Goal: Task Accomplishment & Management: Complete application form

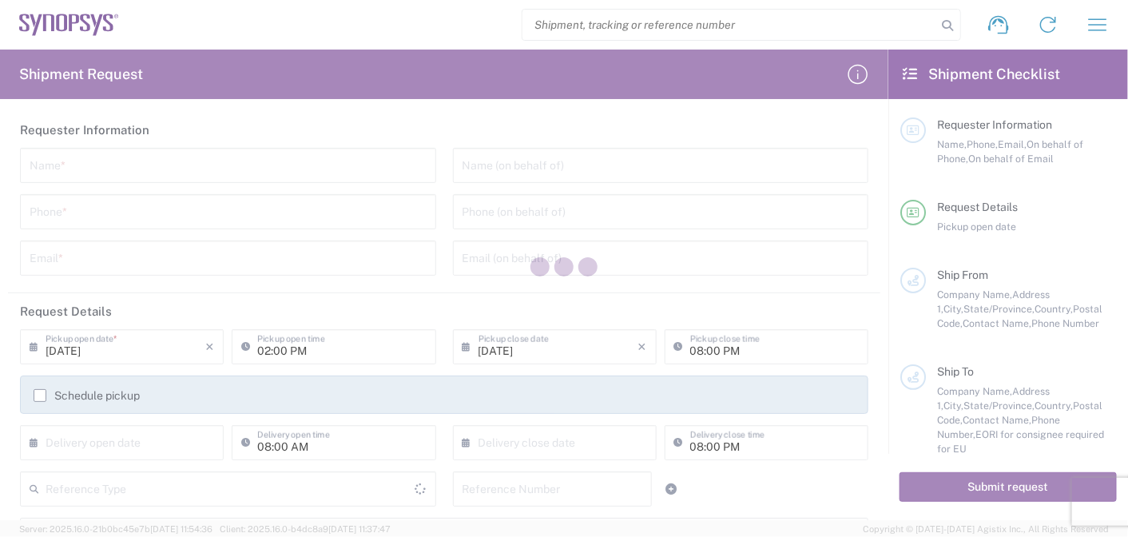
type input "[GEOGRAPHIC_DATA]"
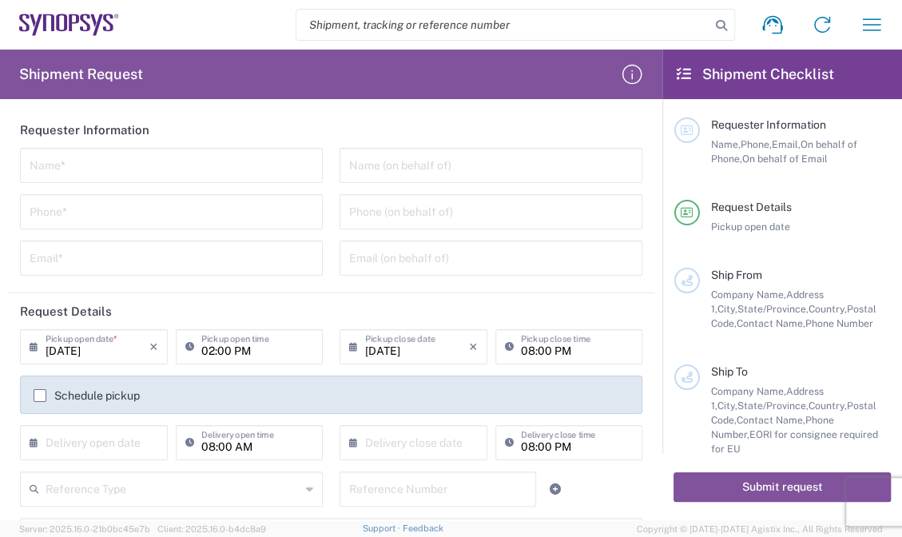
click at [149, 150] on input "text" at bounding box center [172, 164] width 284 height 28
type input "[PERSON_NAME]"
type input "0227918139"
type input "[EMAIL_ADDRESS][PERSON_NAME][DOMAIN_NAME]"
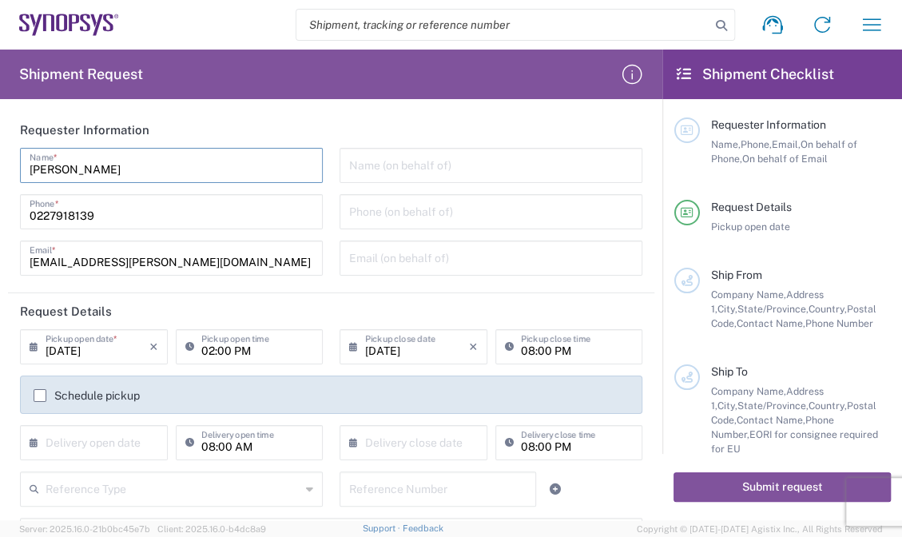
click at [499, 165] on input "text" at bounding box center [491, 164] width 284 height 28
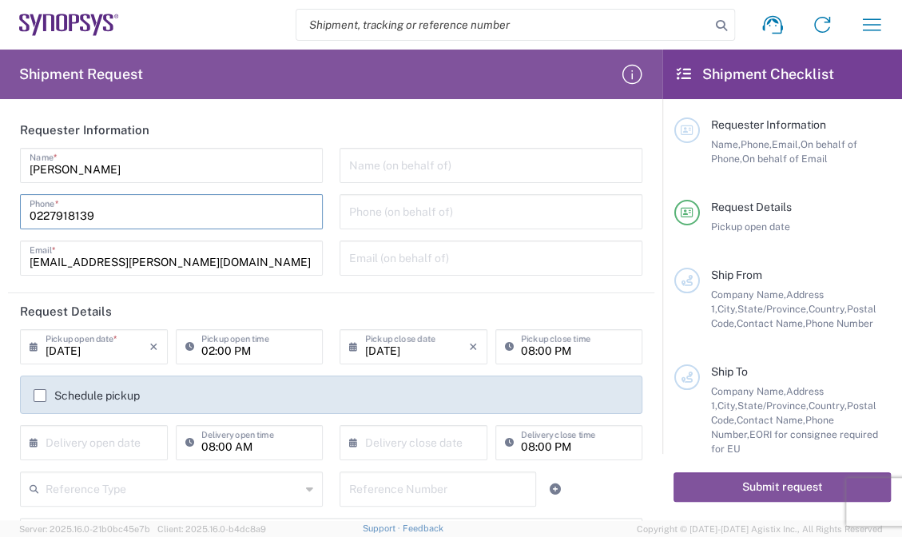
click at [160, 217] on input "0227918139" at bounding box center [172, 211] width 284 height 28
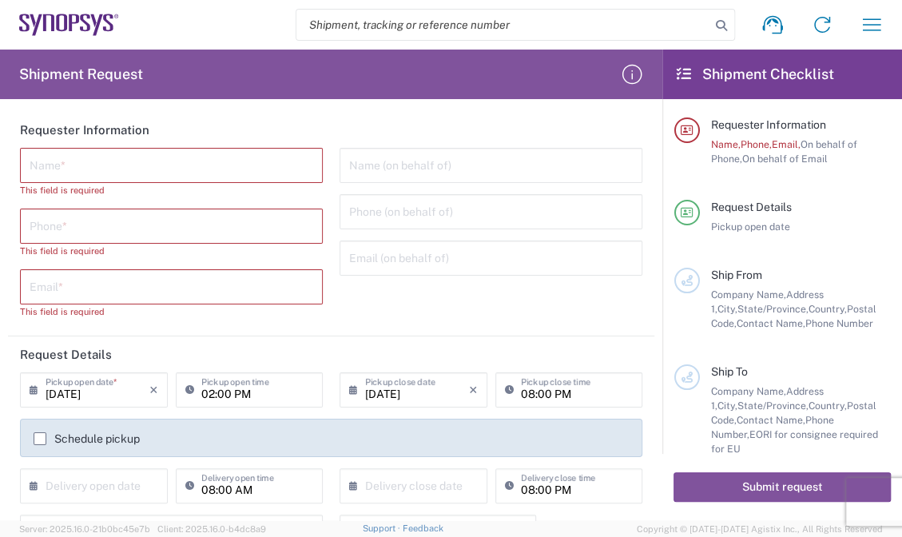
click at [193, 161] on input "text" at bounding box center [172, 164] width 284 height 28
paste input "[PERSON_NAME]"
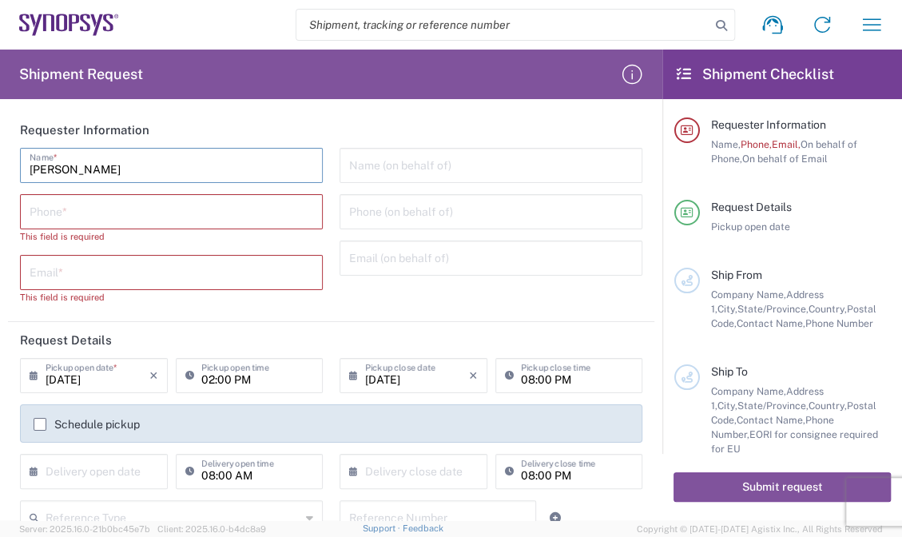
type input "[PERSON_NAME]"
click at [140, 221] on input "tel" at bounding box center [172, 211] width 284 height 28
paste input "[PHONE_NUMBER]"
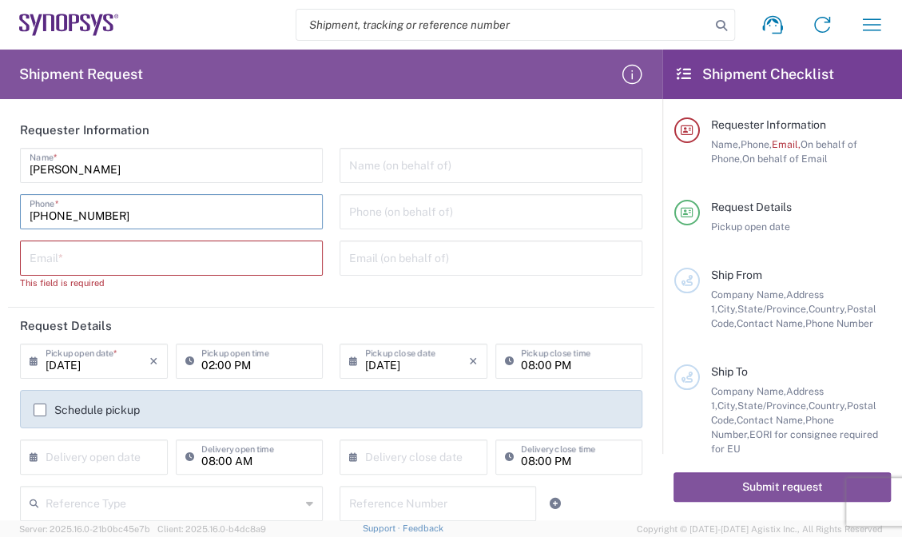
type input "[PHONE_NUMBER]"
click at [195, 245] on input "text" at bounding box center [172, 257] width 284 height 28
paste input "[EMAIL_ADDRESS][PERSON_NAME][DOMAIN_NAME]"
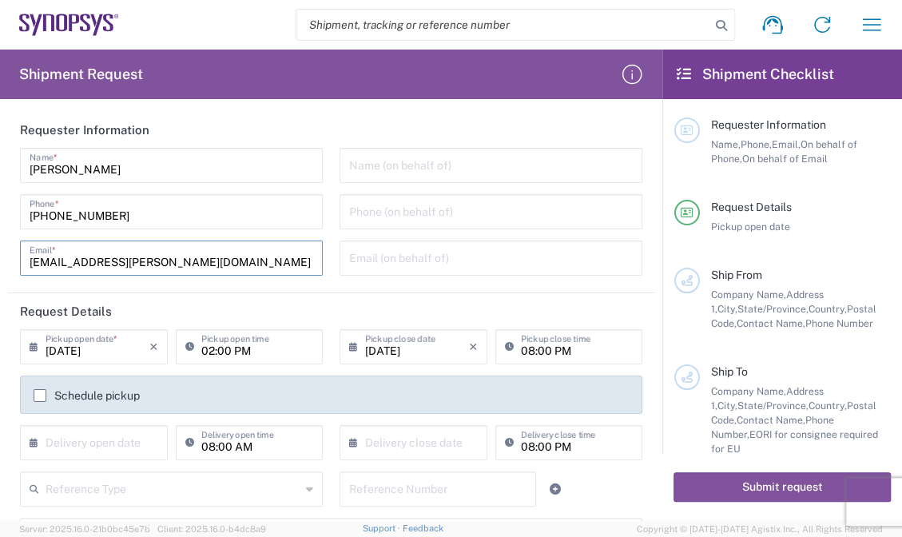
type input "[EMAIL_ADDRESS][PERSON_NAME][DOMAIN_NAME]"
click at [406, 265] on input "text" at bounding box center [491, 257] width 284 height 28
paste input "[EMAIL_ADDRESS][PERSON_NAME][DOMAIN_NAME]"
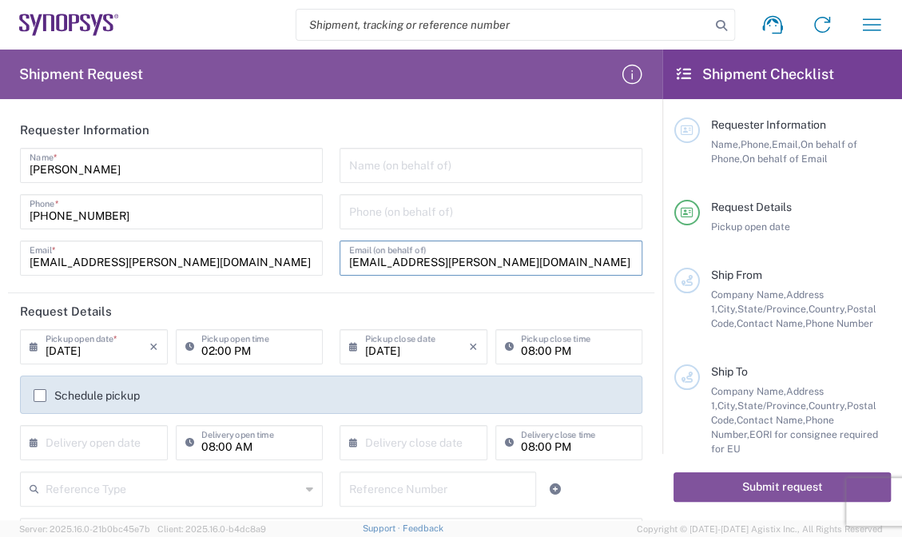
type input "[EMAIL_ADDRESS][PERSON_NAME][DOMAIN_NAME]"
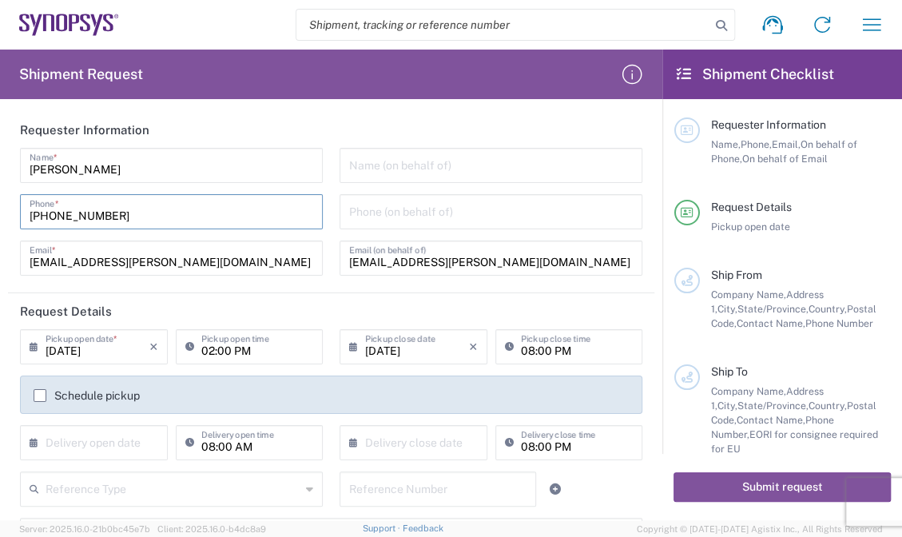
drag, startPoint x: 133, startPoint y: 213, endPoint x: 1, endPoint y: 205, distance: 132.8
click at [1, 205] on form "Requester Information [PERSON_NAME] Name * [PHONE_NUMBER] Phone * [EMAIL_ADDRES…" at bounding box center [331, 316] width 662 height 408
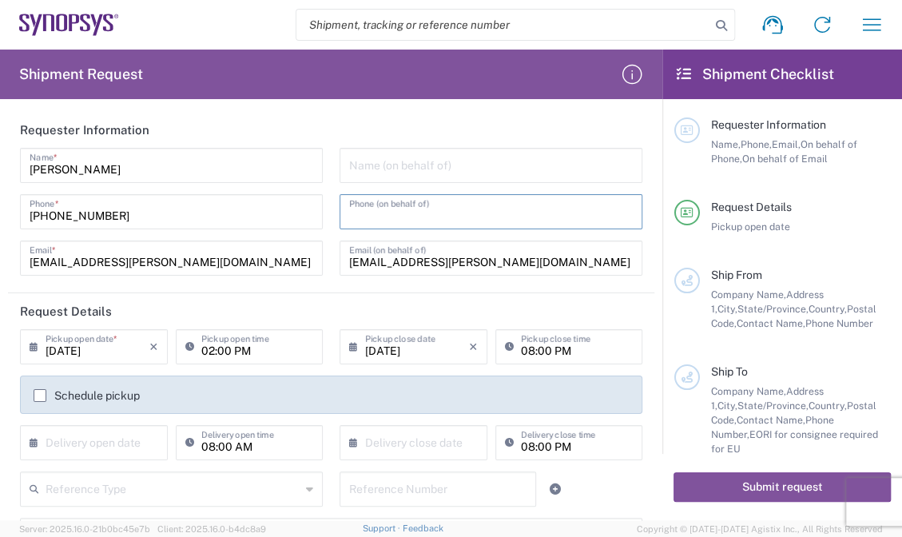
click at [497, 223] on input "tel" at bounding box center [491, 211] width 284 height 28
paste input "[PHONE_NUMBER]"
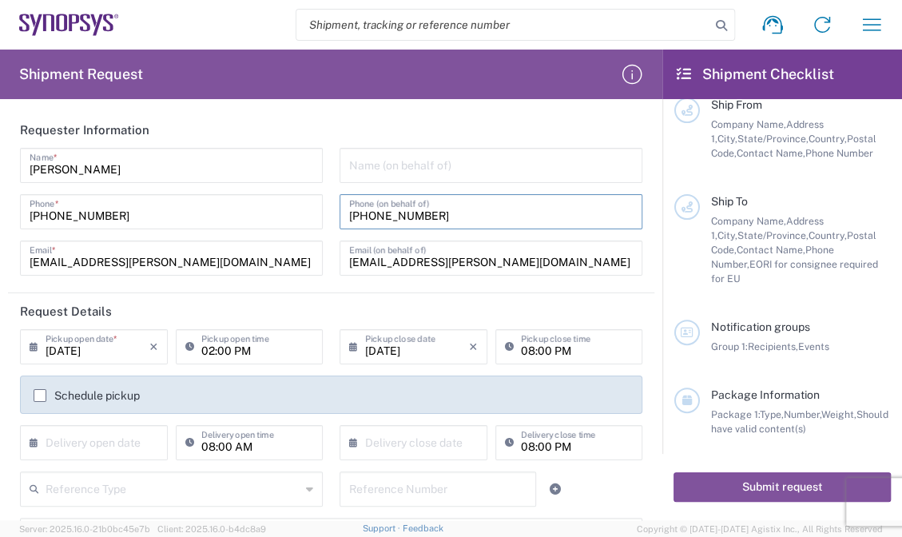
type input "[PHONE_NUMBER]"
click at [370, 159] on input "text" at bounding box center [491, 164] width 284 height 28
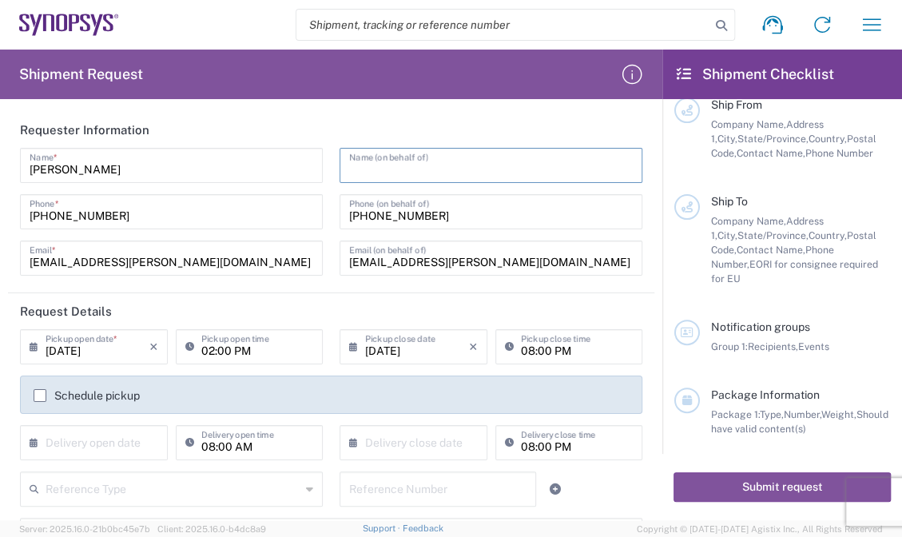
paste input "[PERSON_NAME]"
type input "[PERSON_NAME]"
drag, startPoint x: 150, startPoint y: 348, endPoint x: 246, endPoint y: 339, distance: 96.3
click at [246, 339] on div "[DATE] × Pickup open date * Cancel Apply 02:00 PM Pickup open time" at bounding box center [171, 352] width 311 height 46
click at [260, 346] on input "02:00 PM" at bounding box center [257, 346] width 113 height 28
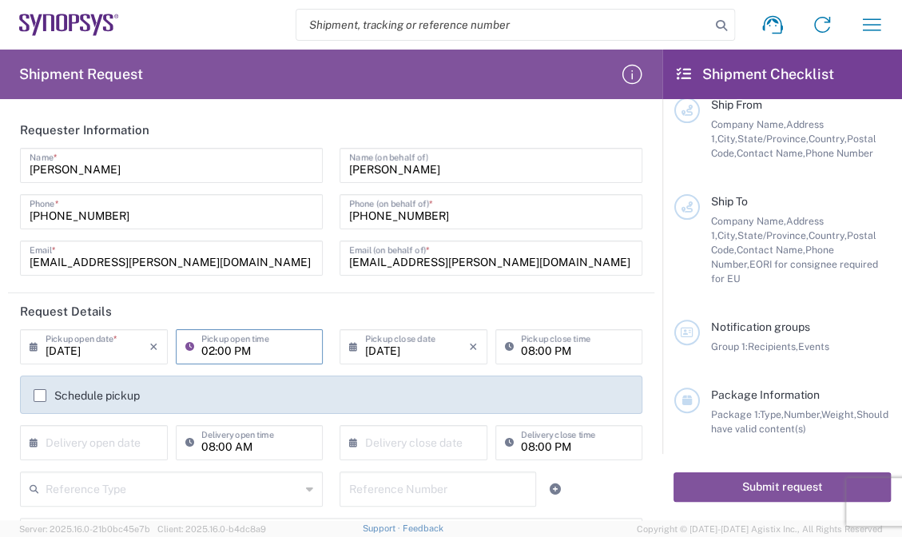
type input ":00 PM"
drag, startPoint x: 248, startPoint y: 344, endPoint x: 103, endPoint y: 343, distance: 145.4
click at [104, 343] on div "[DATE] × Pickup open date * Cancel Apply :00 PM Pickup open time" at bounding box center [171, 352] width 311 height 46
drag, startPoint x: 439, startPoint y: 345, endPoint x: 328, endPoint y: 343, distance: 111.1
click at [317, 343] on div "[DATE] × Pickup open date * Cancel Apply Pickup open time [DATE] × Pickup close…" at bounding box center [331, 400] width 639 height 142
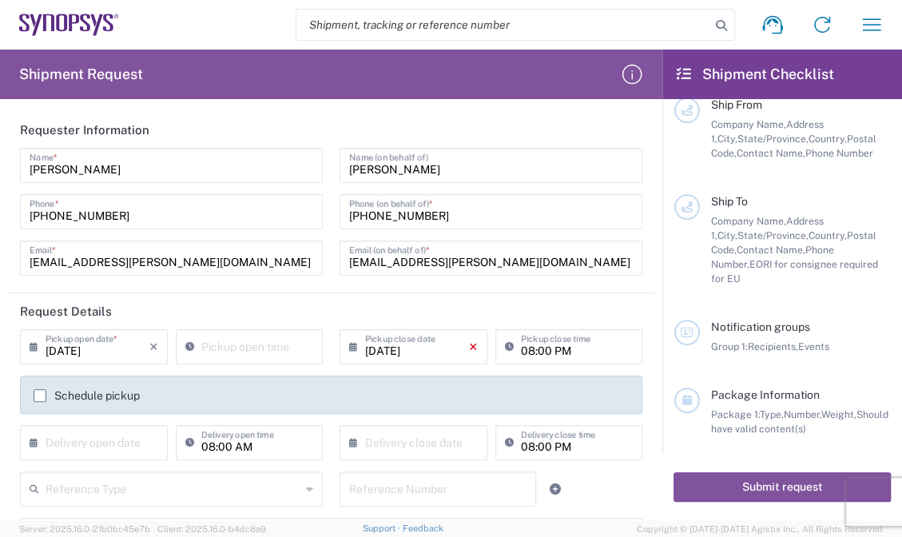
click at [469, 348] on icon "×" at bounding box center [473, 347] width 9 height 26
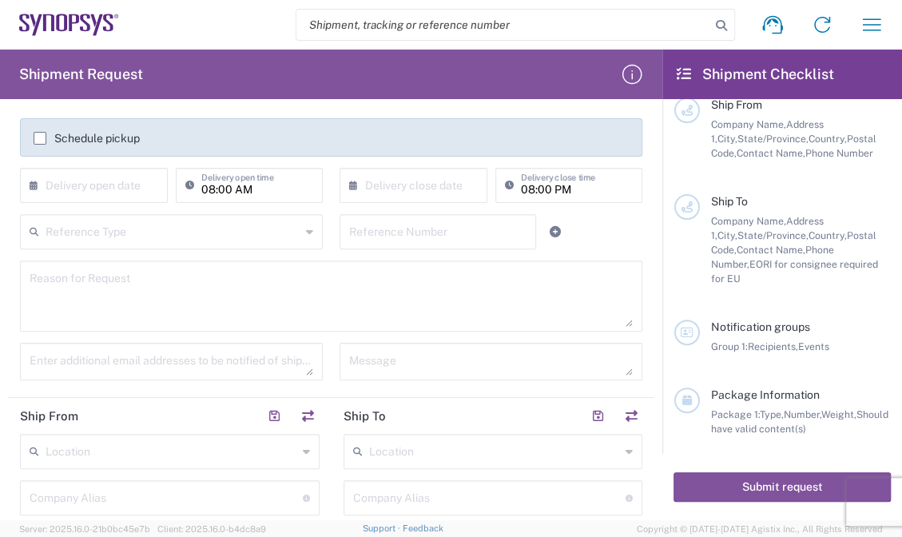
scroll to position [273, 0]
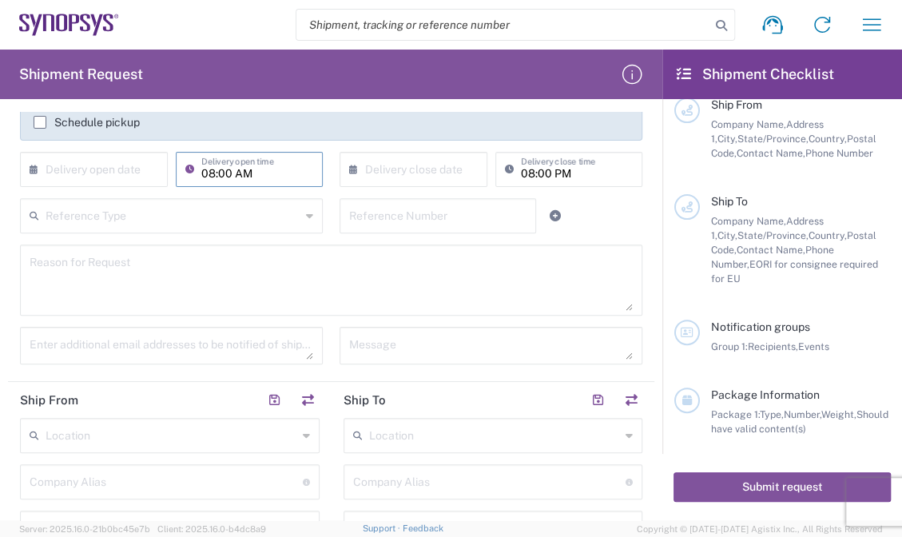
click at [277, 173] on input "08:00 AM" at bounding box center [257, 168] width 113 height 28
type input ":00 AM"
drag, startPoint x: 264, startPoint y: 175, endPoint x: 18, endPoint y: 137, distance: 249.1
click at [16, 137] on div "[DATE] × Pickup open date * Cancel Apply Pickup open time × Pickup close date C…" at bounding box center [331, 127] width 639 height 142
type input "08:00 PM"
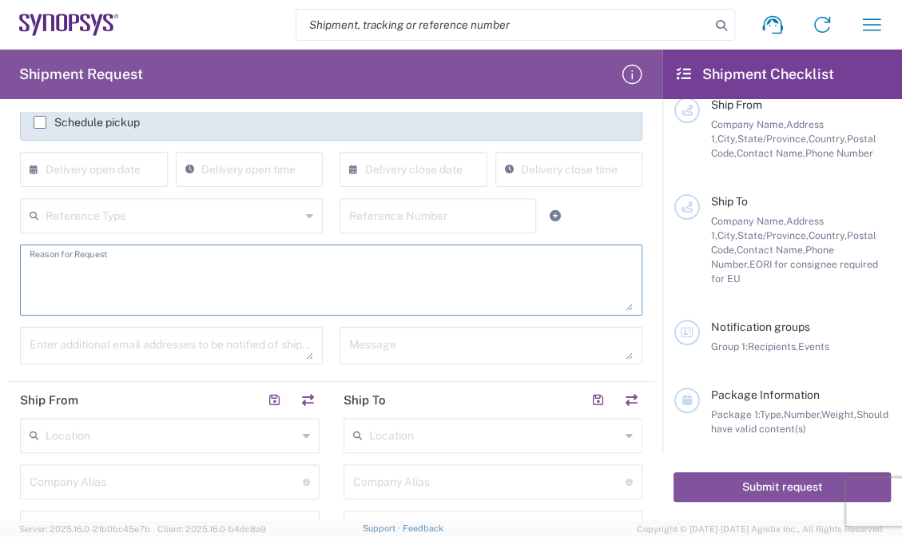
click at [225, 285] on textarea at bounding box center [331, 280] width 603 height 62
paste textarea "Shipment of 15 pcs of product SH100004216,model name HDMI_2_0_MGB2 to ALOM sub."
click at [105, 268] on textarea "Shipment of 15 pcs of product SH100004216,model name HDMI_2_0_MGB2 to ALOM sub." at bounding box center [331, 280] width 603 height 62
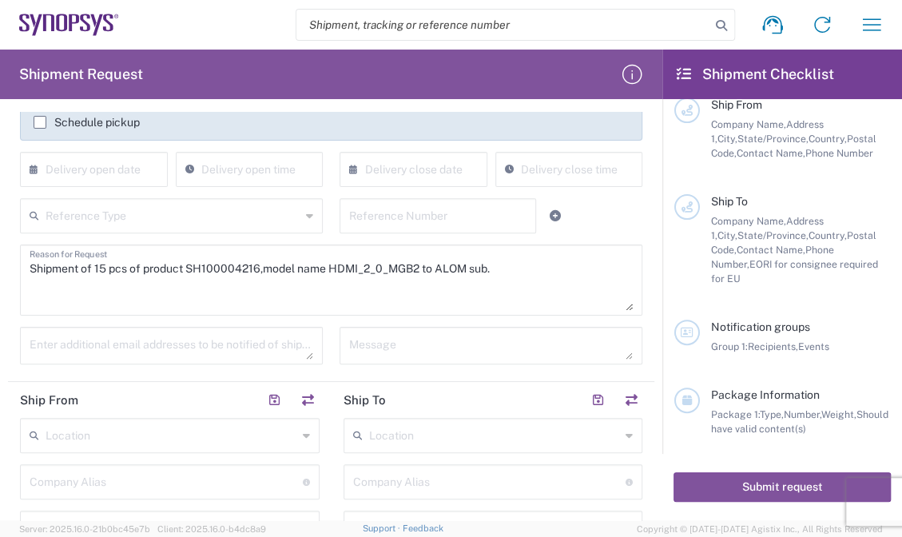
drag, startPoint x: 233, startPoint y: 252, endPoint x: 206, endPoint y: 264, distance: 29.0
click at [232, 252] on textarea "Shipment of 15 pcs of product SH100004216,model name HDMI_2_0_MGB2 to ALOM sub." at bounding box center [331, 280] width 603 height 62
drag, startPoint x: 189, startPoint y: 268, endPoint x: 257, endPoint y: 268, distance: 68.7
click at [257, 268] on textarea "Shipment of 15 pcs of product SH100004216,model name HDMI_2_0_MGB2 to ALOM sub." at bounding box center [331, 280] width 603 height 62
paste textarea "392"
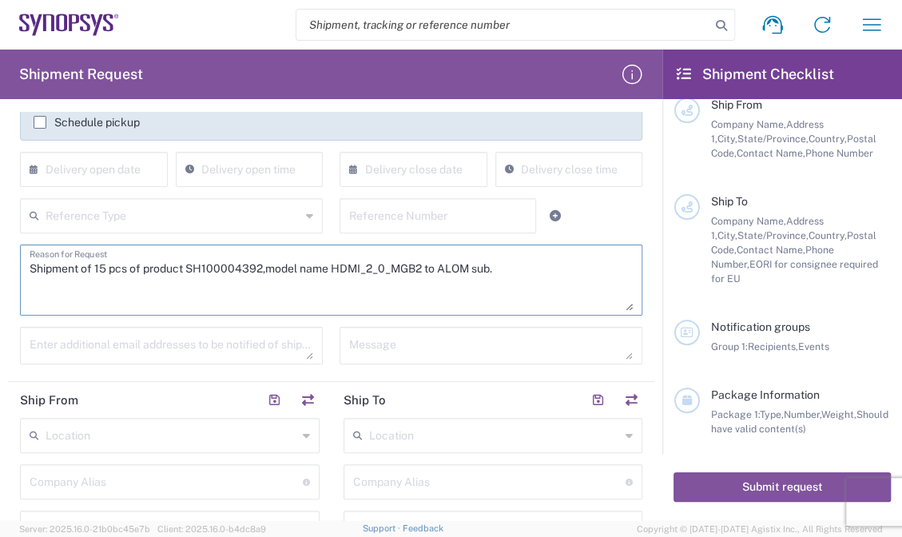
click at [347, 256] on textarea "Shipment of 15 pcs of product SH100004392,model name HDMI_2_0_MGB2 to ALOM sub." at bounding box center [331, 280] width 603 height 62
drag, startPoint x: 332, startPoint y: 268, endPoint x: 421, endPoint y: 274, distance: 89.7
click at [421, 274] on textarea "Shipment of 15 pcs of product SH100004392,model name HDMI_2_0_MGB2 to ALOM sub." at bounding box center [331, 280] width 603 height 62
paste textarea "EMMC51 SDIO HT3 Board"
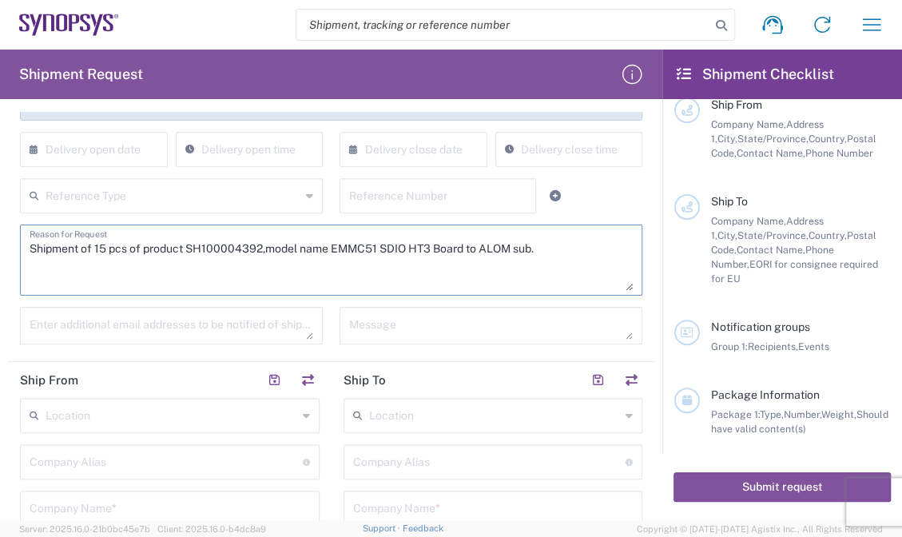
type textarea "Shipment of 15 pcs of product SH100004392,model name EMMC51 SDIO HT3 Board to A…"
click at [153, 323] on textarea at bounding box center [172, 326] width 284 height 28
paste textarea "[EMAIL_ADDRESS][DOMAIN_NAME]"
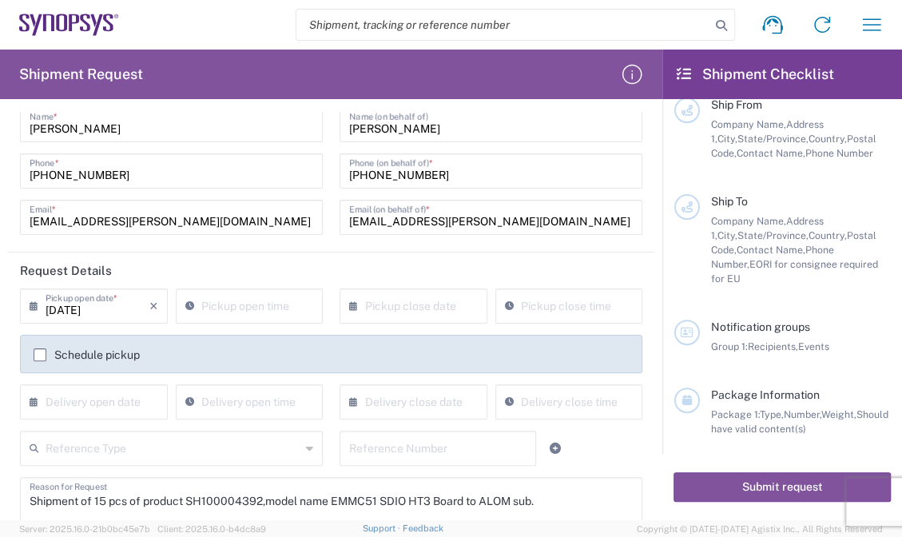
scroll to position [0, 0]
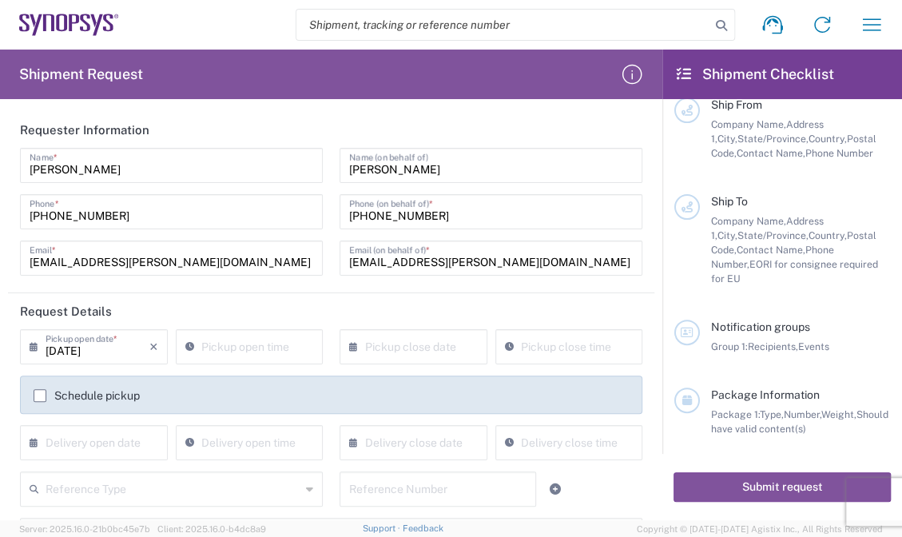
type textarea "[EMAIL_ADDRESS][DOMAIN_NAME]"
drag, startPoint x: 413, startPoint y: 165, endPoint x: 213, endPoint y: 159, distance: 200.7
click at [213, 159] on div "[PERSON_NAME] Name * [PHONE_NUMBER] Phone * [EMAIL_ADDRESS][PERSON_NAME][DOMAIN…" at bounding box center [331, 217] width 639 height 139
paste input "E-Elements Technology Co., Ltd"
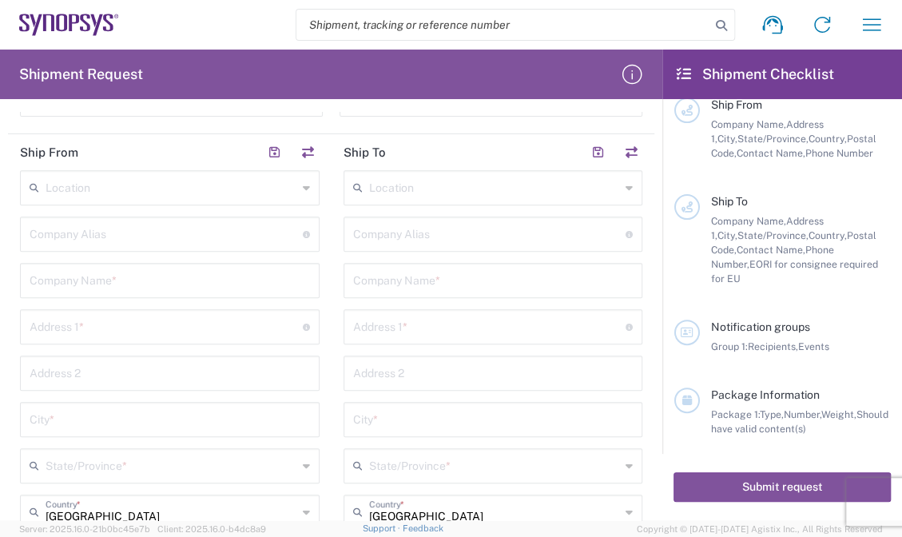
scroll to position [523, 0]
type input "E-Elements Technology Co., Ltd"
click at [165, 273] on input "text" at bounding box center [170, 277] width 280 height 28
paste input "E-Elements Technology Co., Ltd"
type input "E-Elements Technology Co., Ltd"
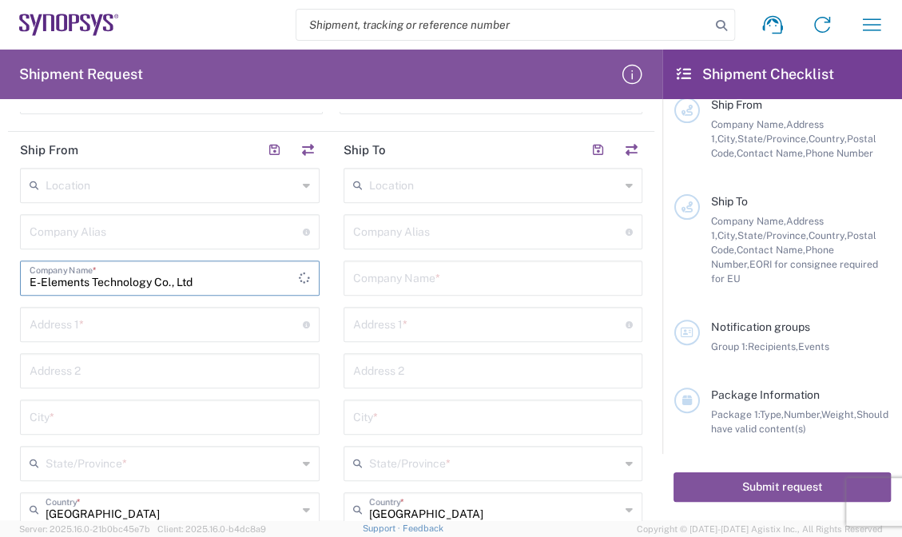
type input "E-Elements Technology Co., Ltd"
type input "[STREET_ADDRESS]"
type input "Neihu Dist., [GEOGRAPHIC_DATA], [GEOGRAPHIC_DATA] (R.O.C.)"
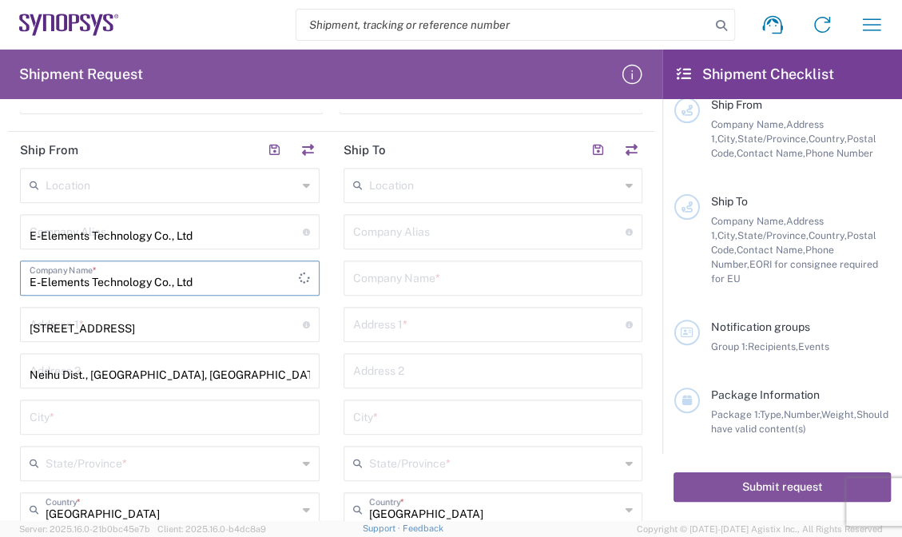
type input "[GEOGRAPHIC_DATA]"
type input "台灣"
type input "11491"
type input "0227918139"
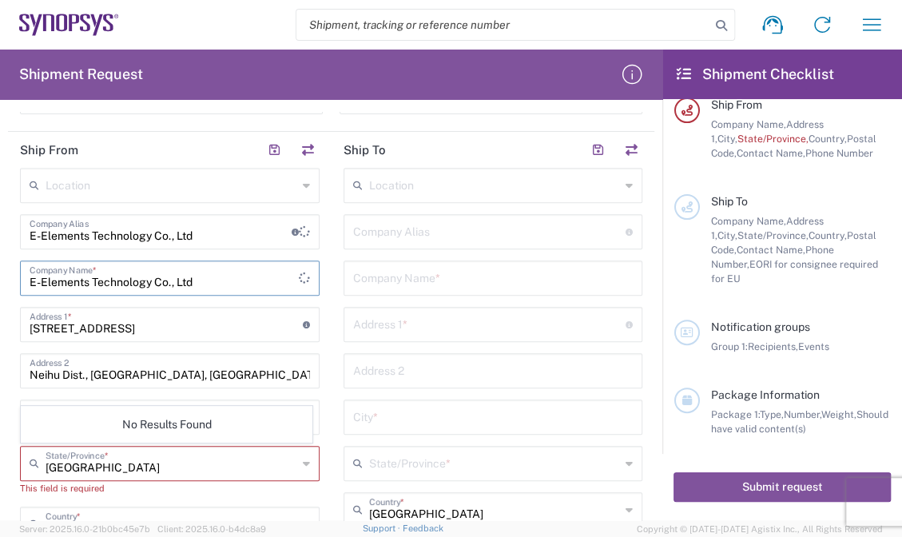
type input "E-Elements Technology Co., Ltd"
click at [315, 487] on main "Location [GEOGRAPHIC_DATA] DE04 Agrate Brianza IT01 [GEOGRAPHIC_DATA] DE02 [GEO…" at bounding box center [170, 498] width 324 height 660
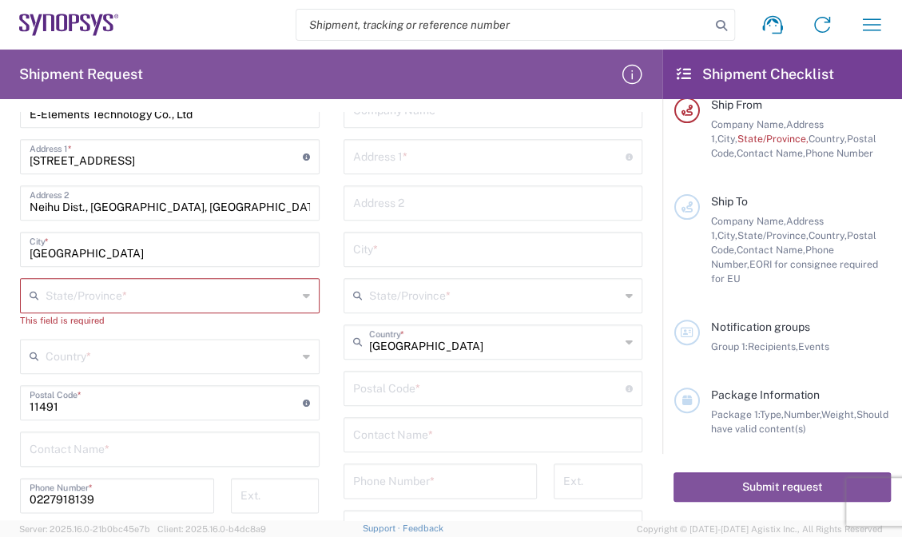
scroll to position [698, 0]
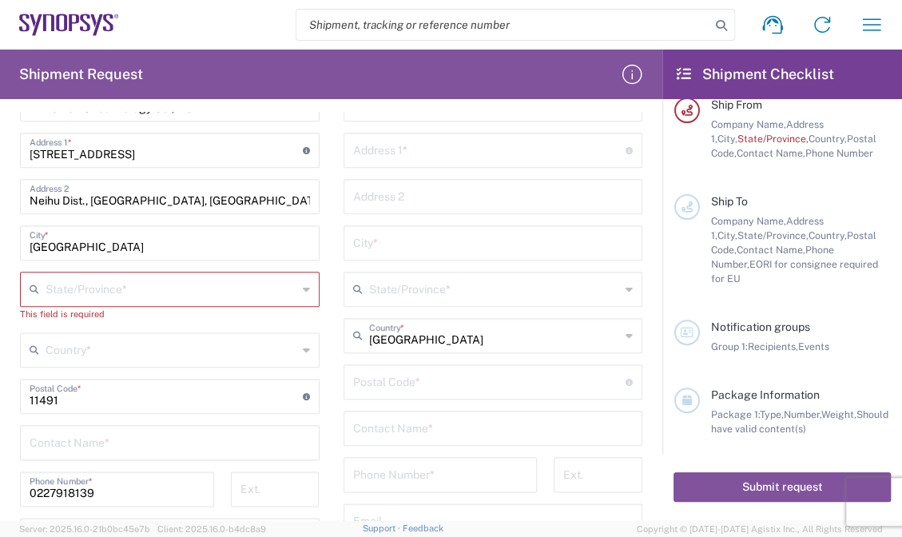
click at [190, 352] on input "text" at bounding box center [172, 349] width 252 height 28
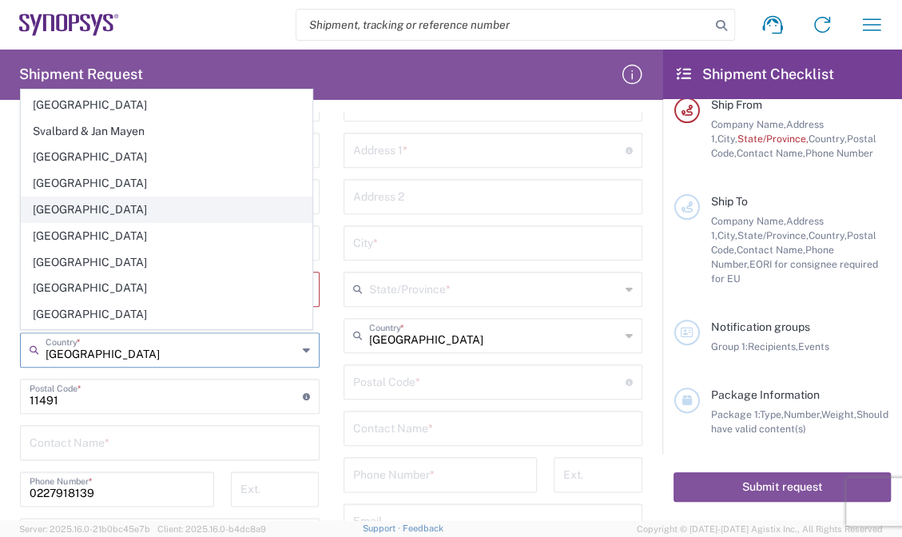
scroll to position [5568, 0]
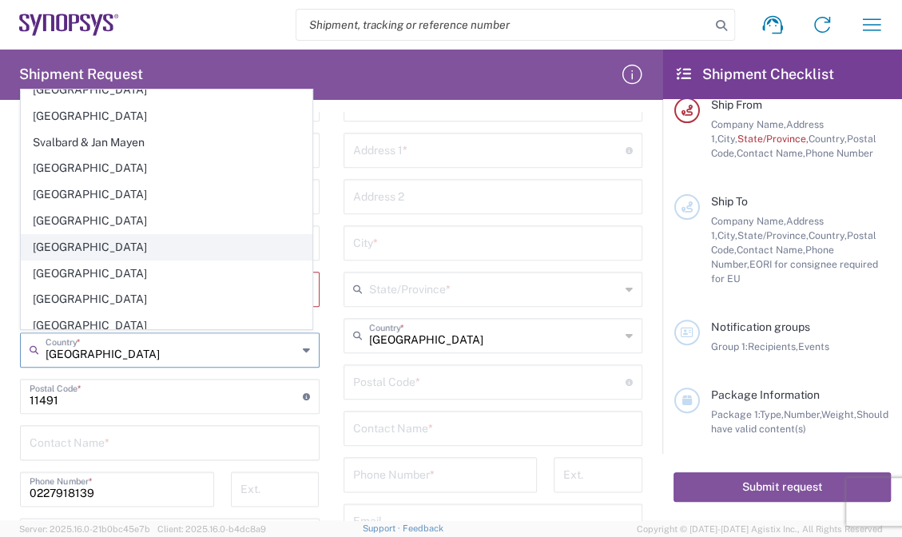
click at [112, 235] on span "[GEOGRAPHIC_DATA]" at bounding box center [167, 247] width 290 height 25
type input "[GEOGRAPHIC_DATA]"
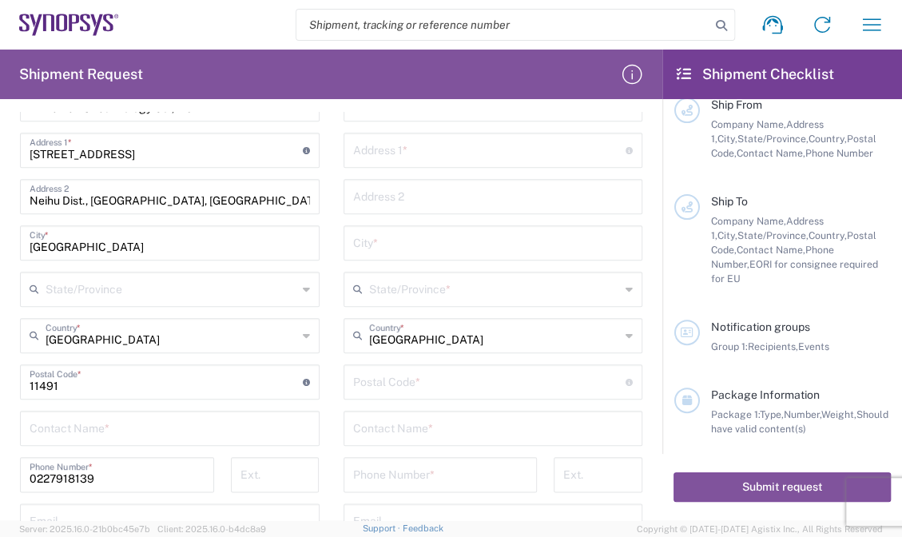
click at [156, 274] on input "text" at bounding box center [172, 288] width 252 height 28
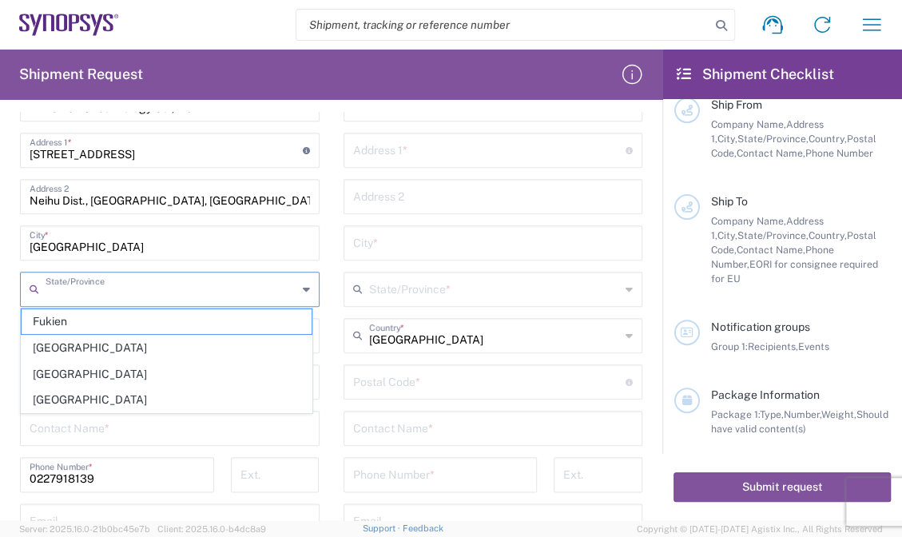
type input "[GEOGRAPHIC_DATA]"
type input "台灣"
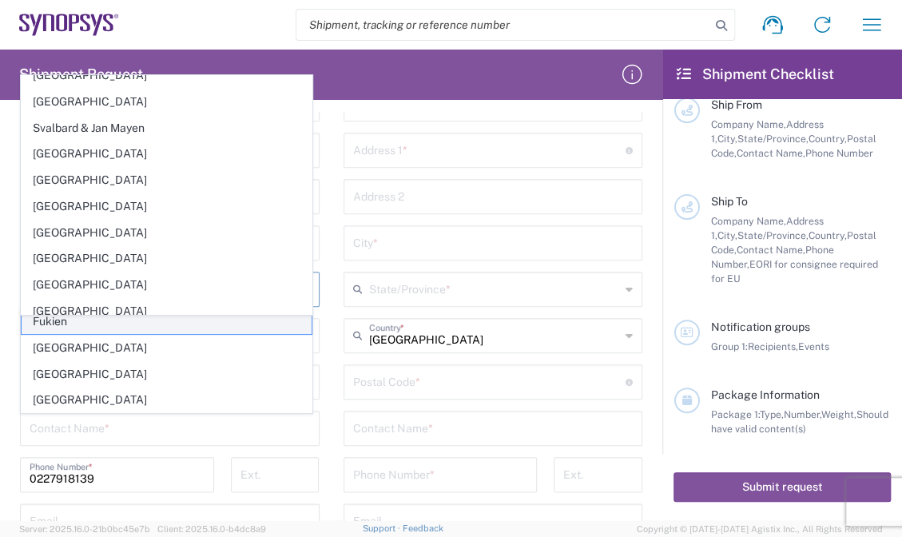
scroll to position [0, 0]
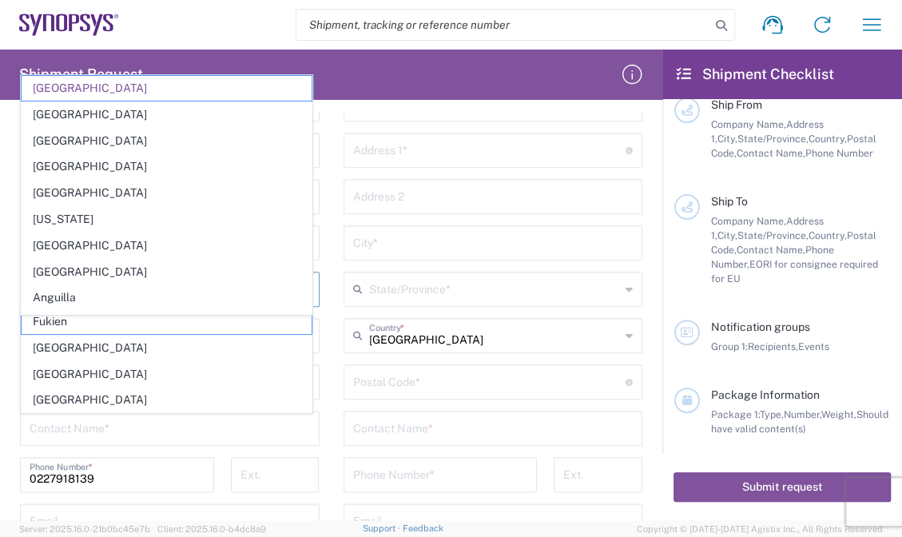
click at [1, 348] on form "Requester Information [PERSON_NAME] Name * [PHONE_NUMBER] Phone * [EMAIL_ADDRES…" at bounding box center [331, 316] width 662 height 408
type input "[GEOGRAPHIC_DATA]"
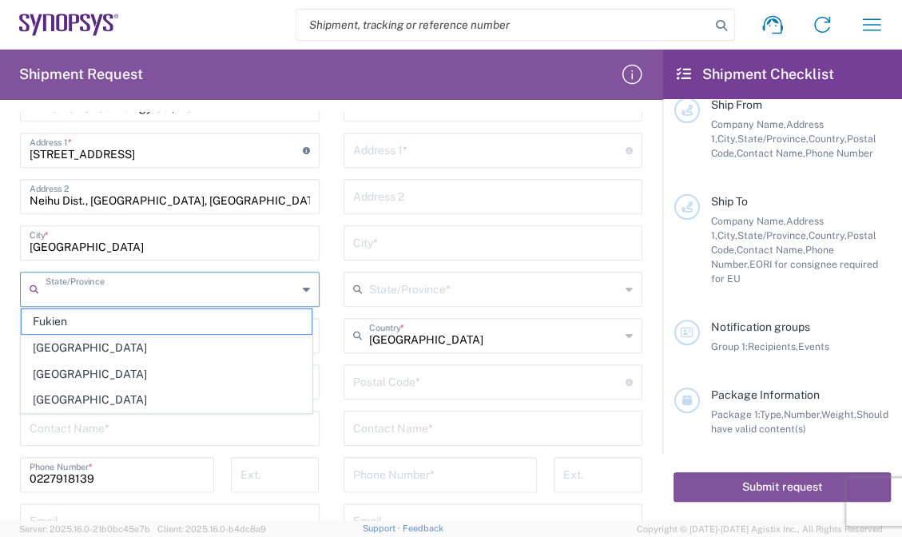
click at [269, 280] on input "text" at bounding box center [172, 288] width 252 height 28
click at [62, 370] on span "[GEOGRAPHIC_DATA]" at bounding box center [167, 374] width 290 height 25
type input "[GEOGRAPHIC_DATA]"
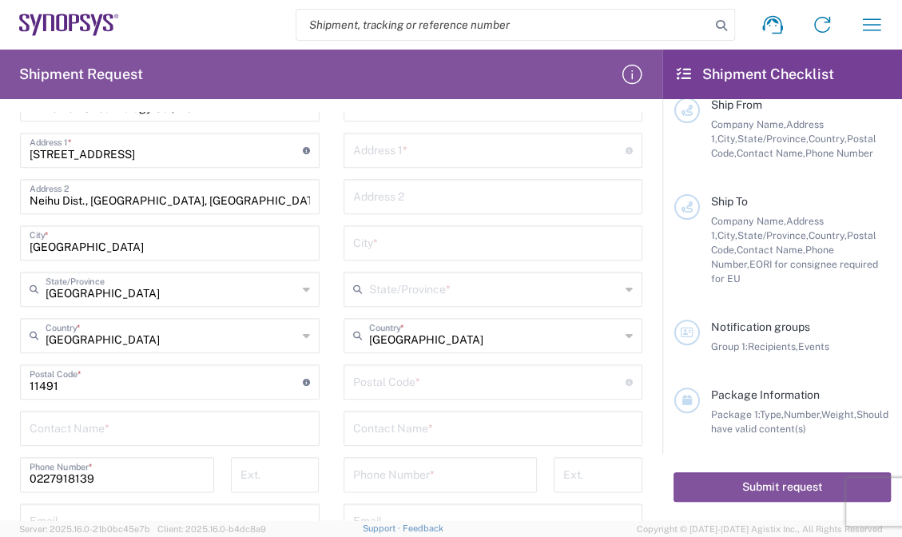
click at [9, 348] on main "Location [GEOGRAPHIC_DATA] DE04 Agrate Brianza IT01 [GEOGRAPHIC_DATA] DE02 [GEO…" at bounding box center [170, 317] width 324 height 646
drag, startPoint x: 323, startPoint y: 312, endPoint x: 366, endPoint y: 299, distance: 45.0
click at [323, 312] on main "Location [GEOGRAPHIC_DATA] DE04 Agrate Brianza IT01 [GEOGRAPHIC_DATA] DE02 [GEO…" at bounding box center [170, 317] width 324 height 646
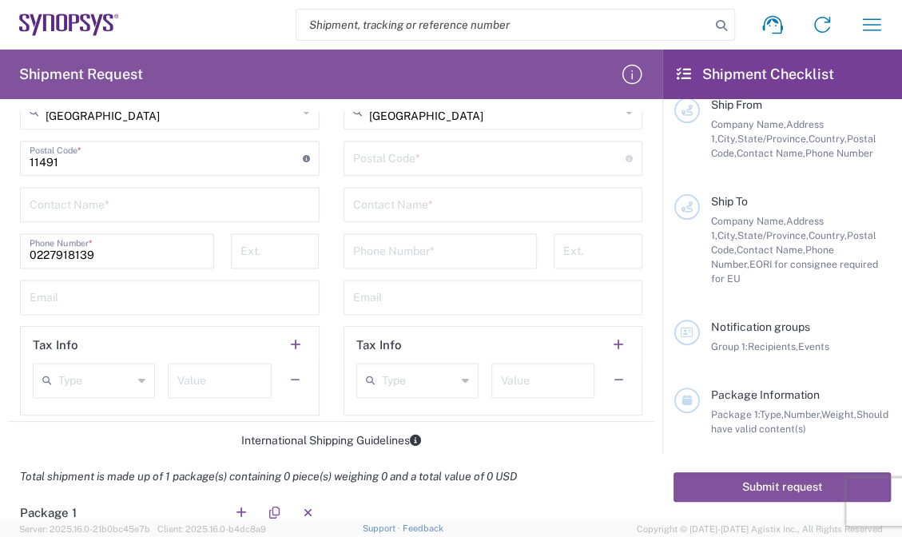
scroll to position [932, 0]
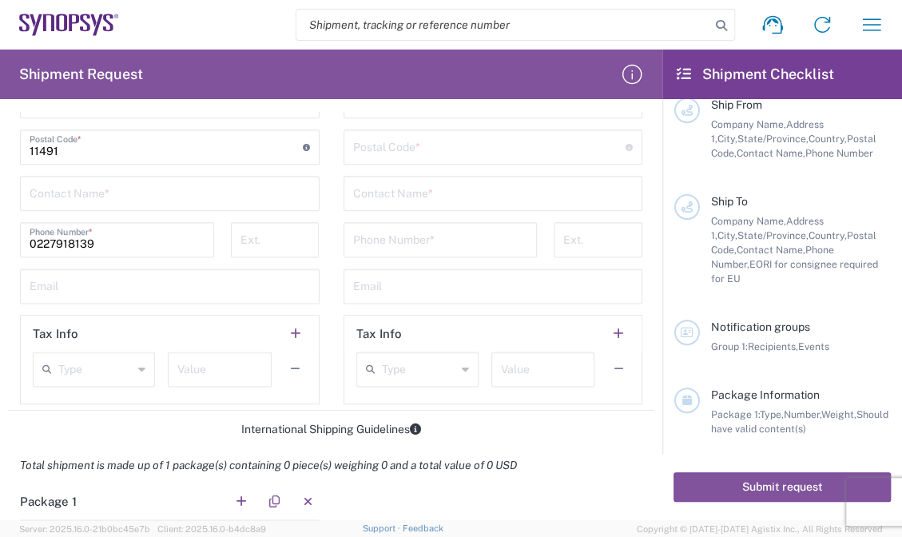
click at [182, 196] on input "text" at bounding box center [170, 192] width 280 height 28
paste input "[PERSON_NAME]"
type input "[PERSON_NAME]"
drag, startPoint x: 207, startPoint y: 284, endPoint x: 215, endPoint y: 281, distance: 8.6
click at [207, 284] on input "text" at bounding box center [170, 285] width 280 height 28
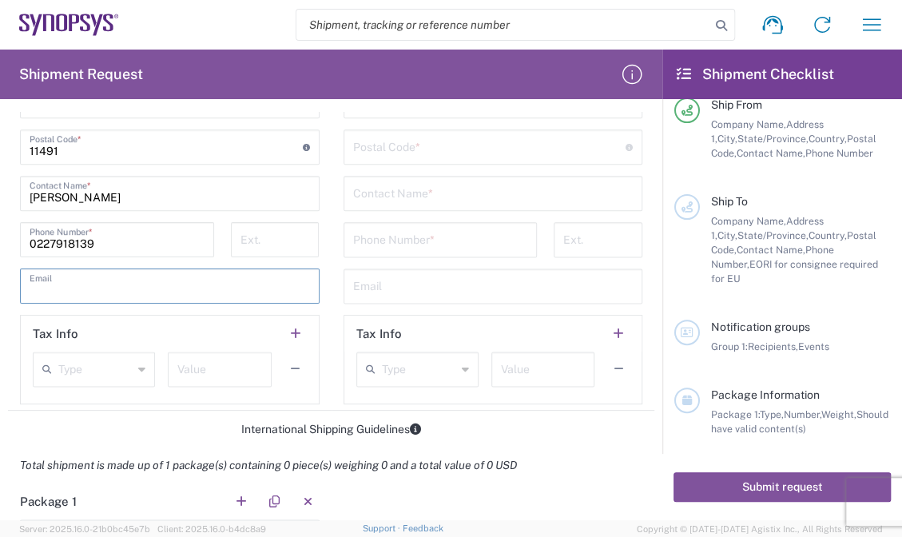
paste input "[EMAIL_ADDRESS][DOMAIN_NAME]"
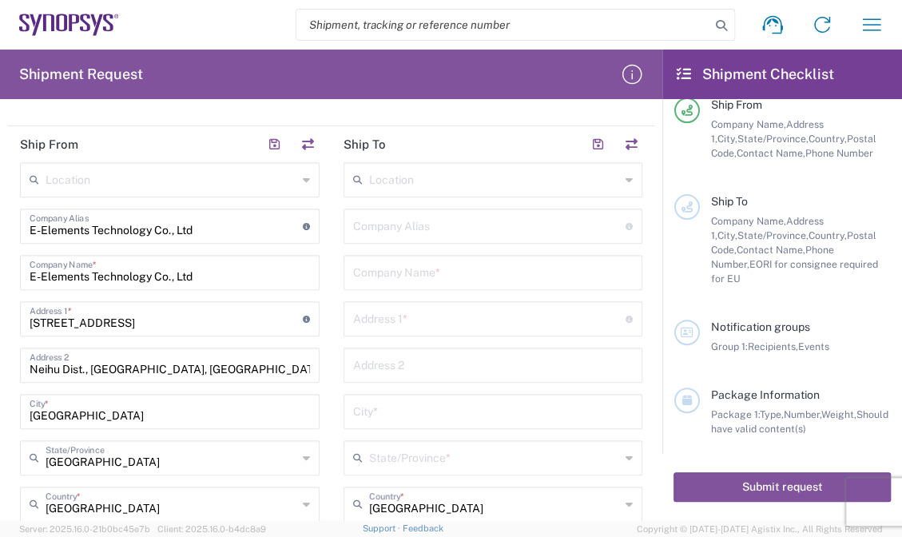
scroll to position [466, 0]
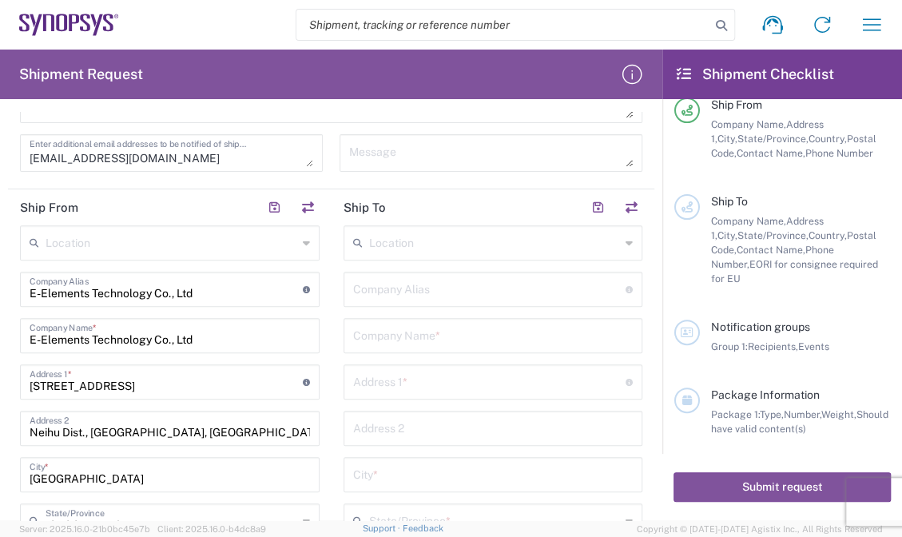
type input "[EMAIL_ADDRESS][DOMAIN_NAME]"
click at [406, 238] on input "text" at bounding box center [495, 242] width 252 height 28
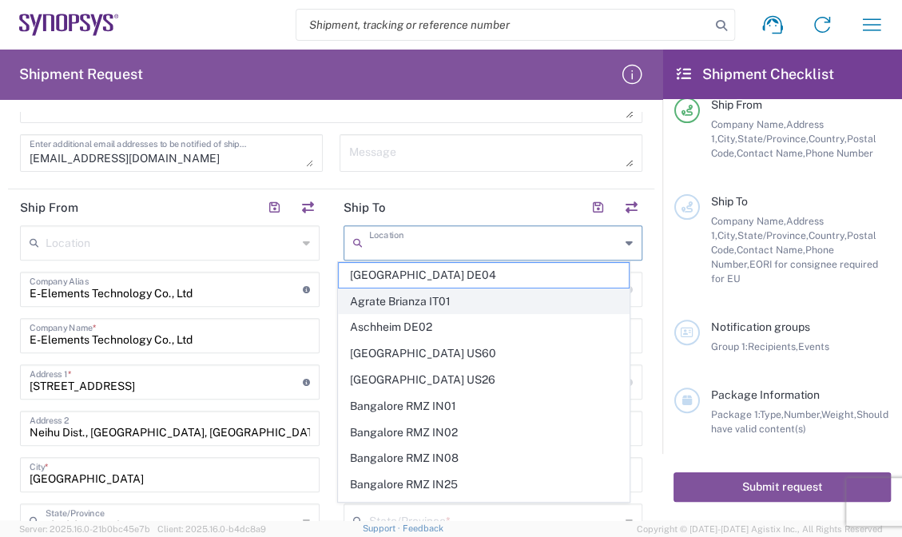
paste input "US01 ALOM"
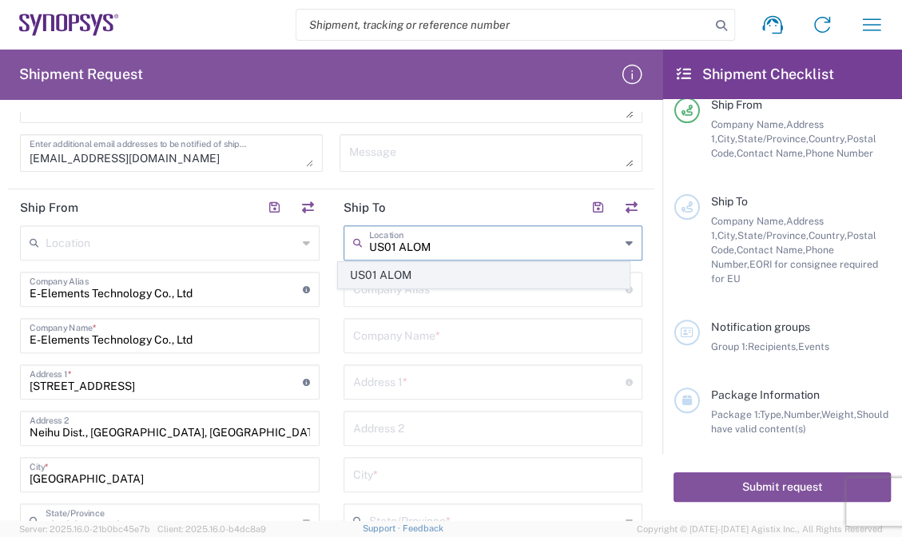
click at [441, 268] on span "US01 ALOM" at bounding box center [484, 275] width 290 height 25
type input "US01 ALOM"
type input "Synopsys c/o ALOM"
type input "[STREET_ADDRESS]"
type input "Fremont"
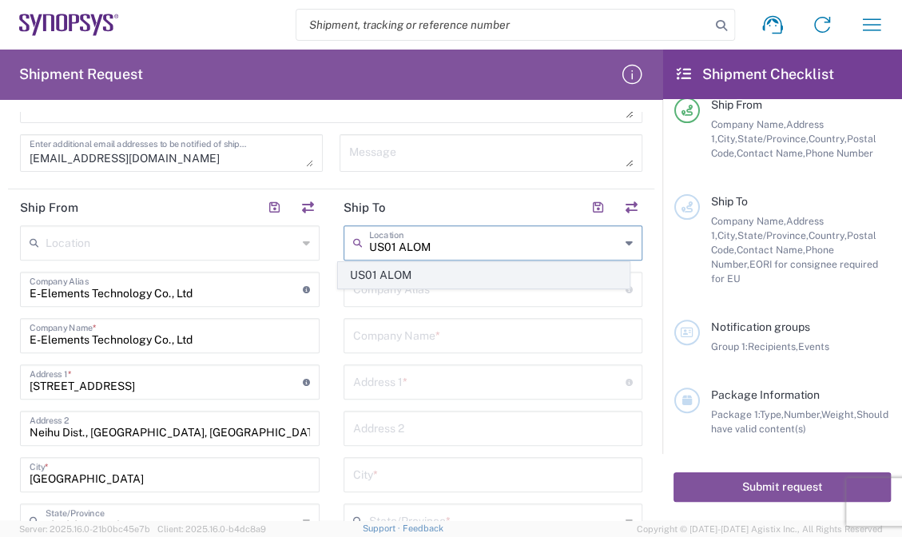
type input "[US_STATE]"
type input "94539"
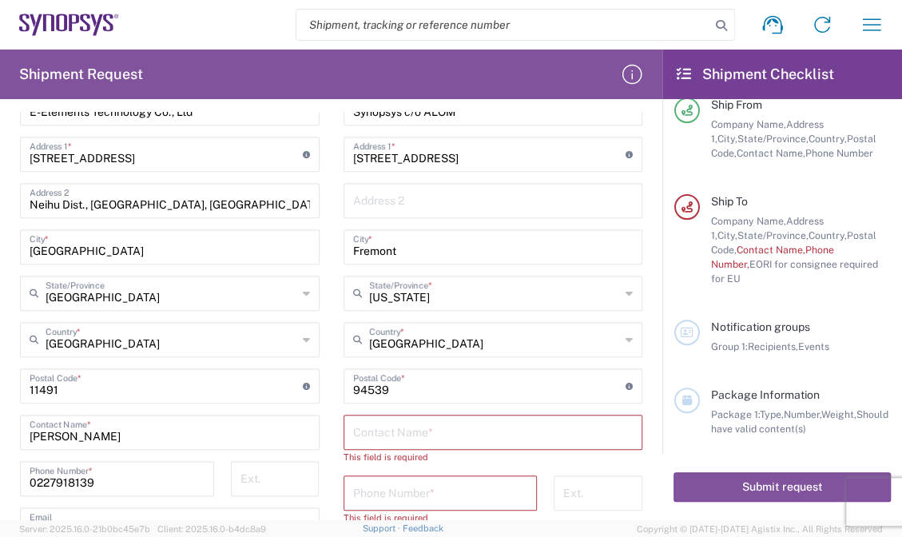
scroll to position [801, 0]
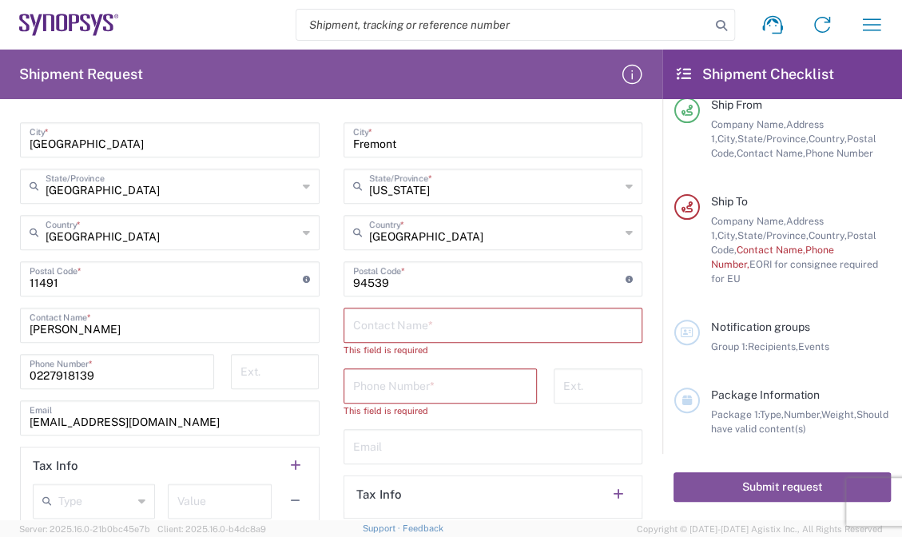
click at [385, 323] on input "text" at bounding box center [493, 324] width 280 height 28
paste input "[PERSON_NAME]"
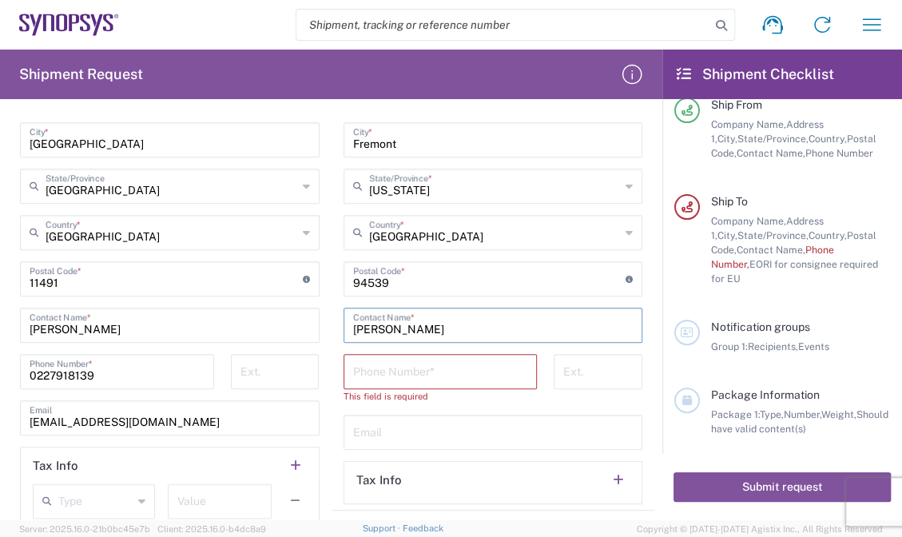
type input "[PERSON_NAME]"
drag, startPoint x: 423, startPoint y: 368, endPoint x: 435, endPoint y: 366, distance: 12.2
click at [423, 368] on input "tel" at bounding box center [440, 370] width 175 height 28
paste input "[PHONE_NUMBER]"
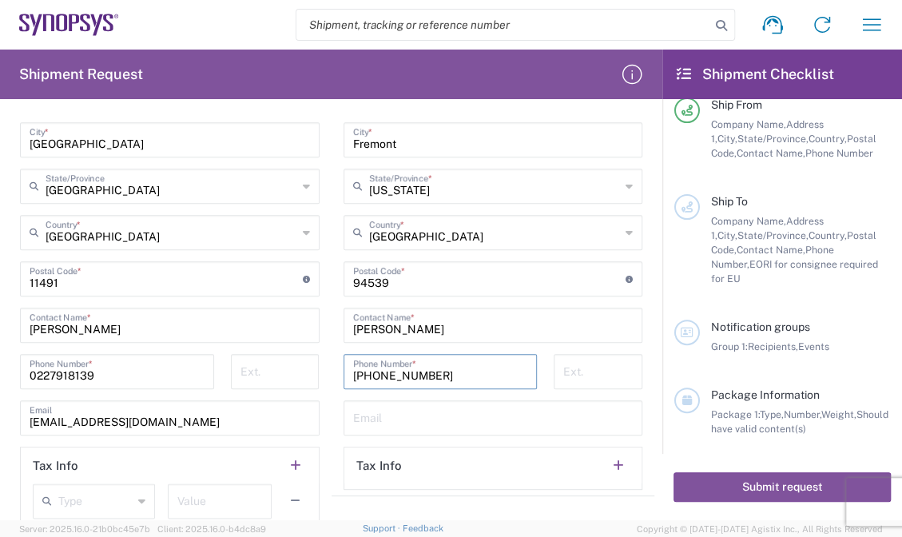
scroll to position [170, 0]
type input "[PHONE_NUMBER]"
click at [417, 406] on input "text" at bounding box center [493, 417] width 280 height 28
paste input "[EMAIL_ADDRESS][DOMAIN_NAME]"
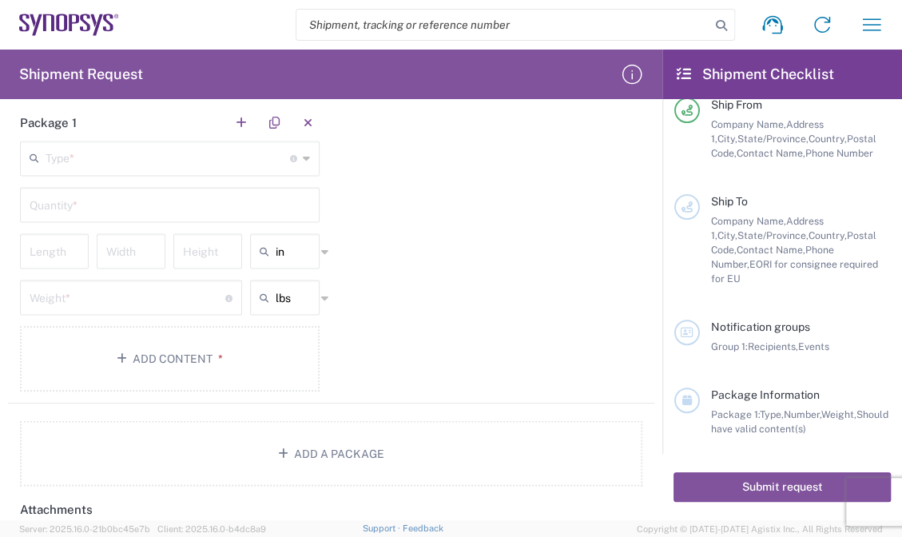
scroll to position [1314, 0]
type input "[EMAIL_ADDRESS][DOMAIN_NAME]"
click at [193, 154] on input "text" at bounding box center [168, 154] width 245 height 28
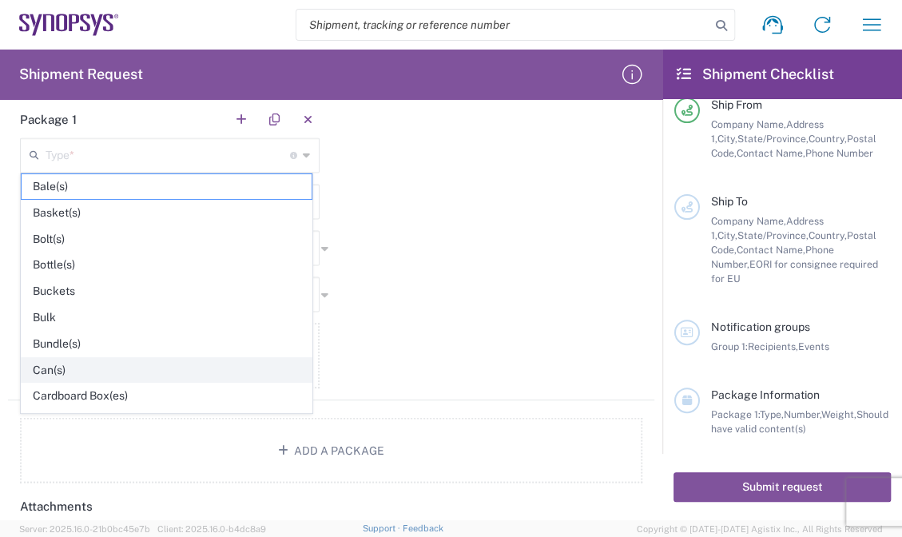
click at [69, 358] on span "Can(s)" at bounding box center [167, 370] width 290 height 25
type input "Can(s)"
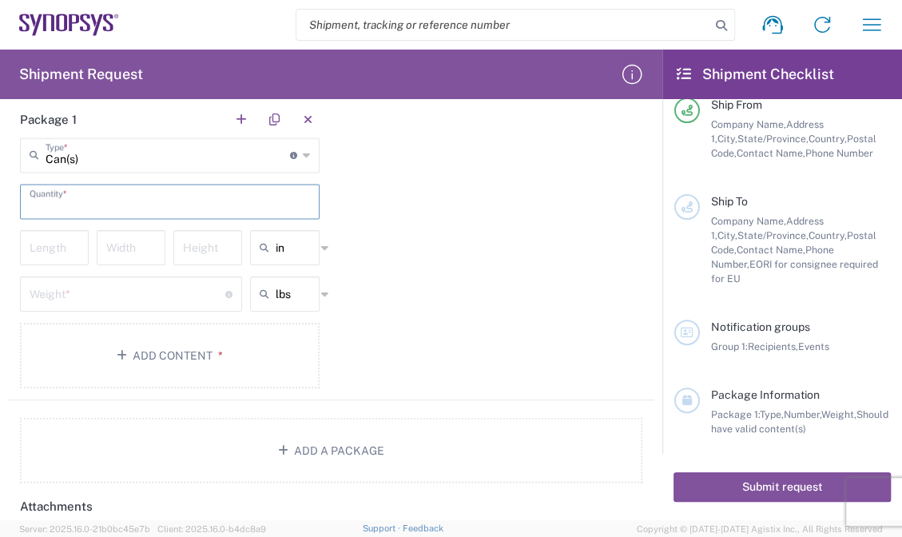
click at [181, 208] on input "text" at bounding box center [170, 200] width 280 height 28
type input "1"
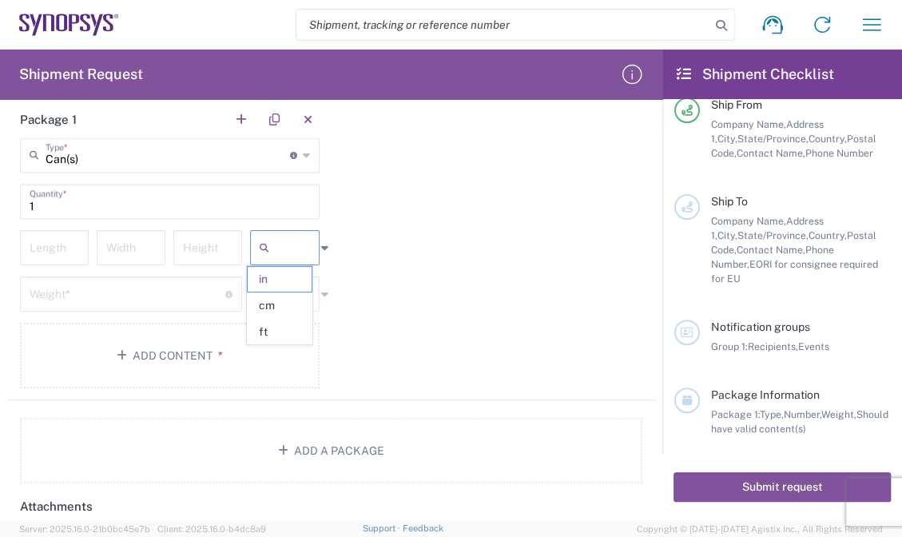
drag, startPoint x: 302, startPoint y: 251, endPoint x: 305, endPoint y: 259, distance: 8.6
click at [305, 251] on input "text" at bounding box center [296, 248] width 40 height 26
click at [264, 308] on span "cm" at bounding box center [280, 305] width 64 height 25
type input "cm"
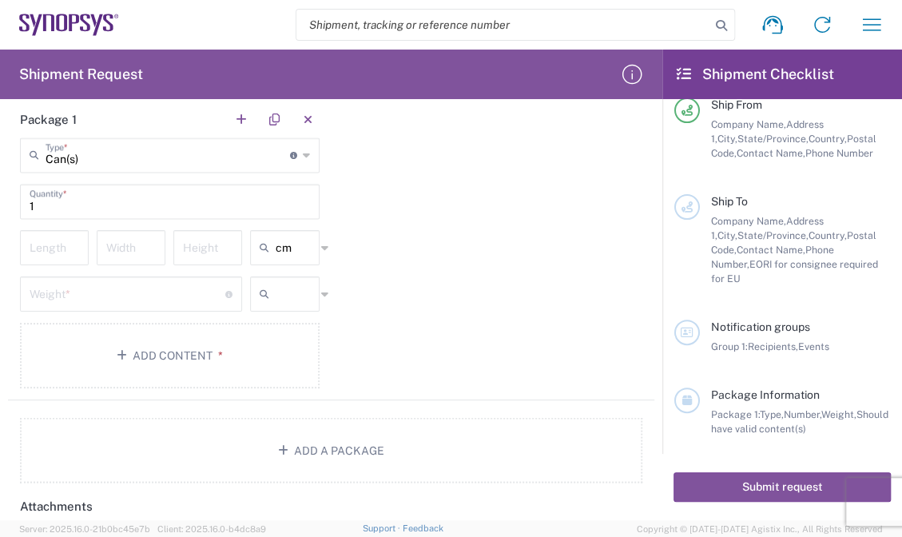
click at [276, 288] on input "text" at bounding box center [296, 294] width 40 height 26
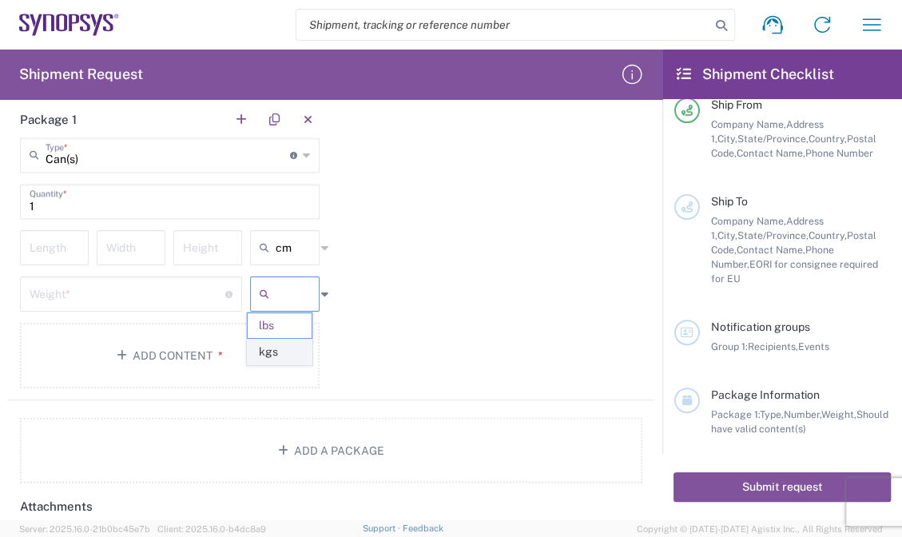
click at [286, 344] on span "kgs" at bounding box center [280, 352] width 64 height 25
type input "kgs"
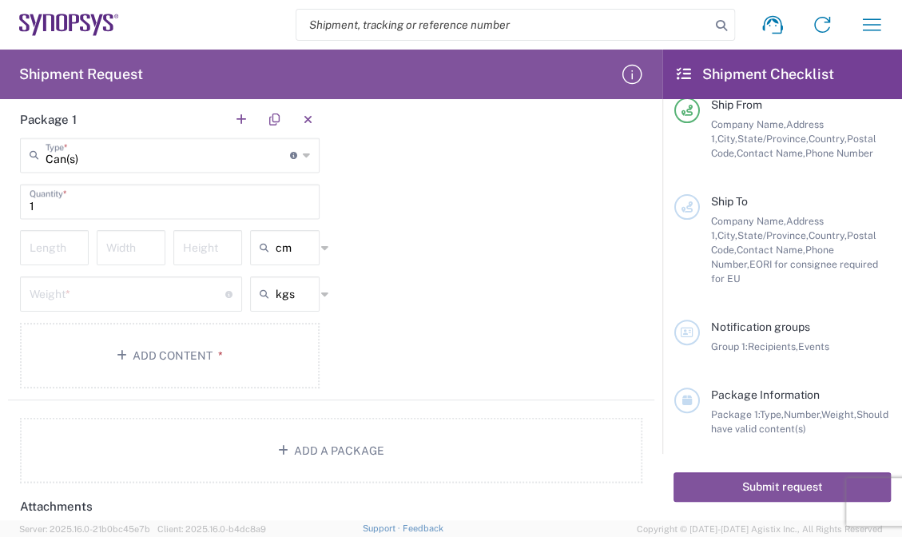
click at [423, 328] on div "Package 1 Can(s) Type * Material used to package goods Bale(s) Basket(s) Bolt(s…" at bounding box center [331, 250] width 646 height 299
click at [451, 290] on div "Package 1 Can(s) Type * Material used to package goods Bale(s) Basket(s) Bolt(s…" at bounding box center [331, 250] width 646 height 299
click at [39, 243] on input "number" at bounding box center [55, 247] width 50 height 28
type input "36"
type input "31"
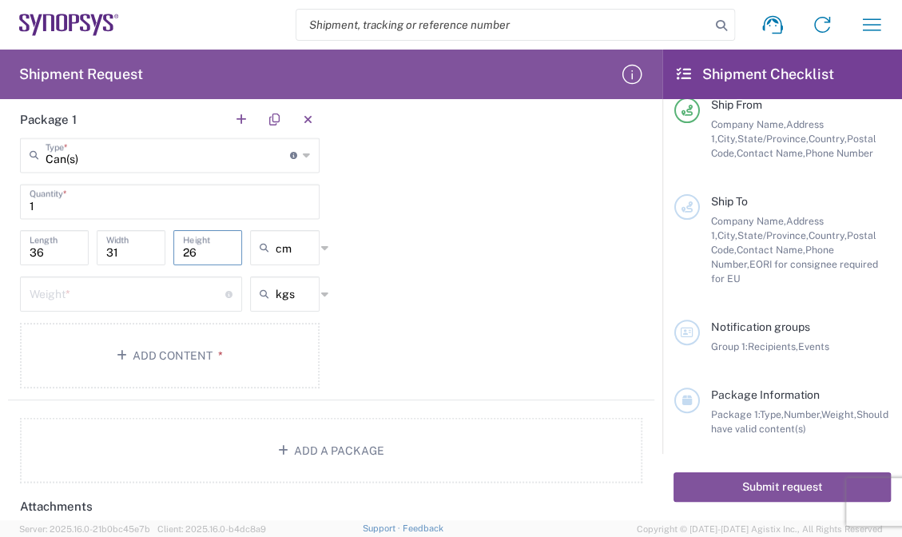
type input "26"
click at [135, 285] on input "number" at bounding box center [128, 293] width 196 height 28
type input "2.5"
click at [216, 334] on button "Add Content *" at bounding box center [170, 356] width 300 height 66
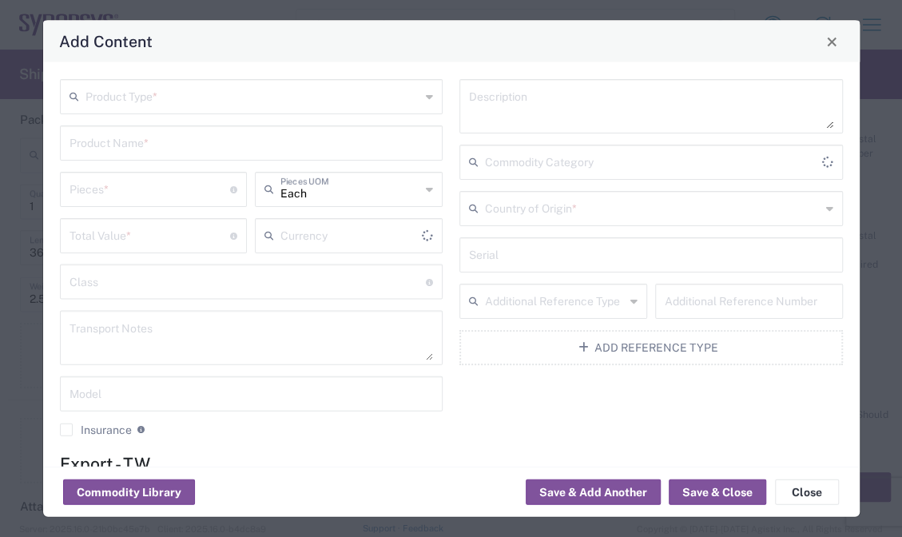
type input "US Dollar"
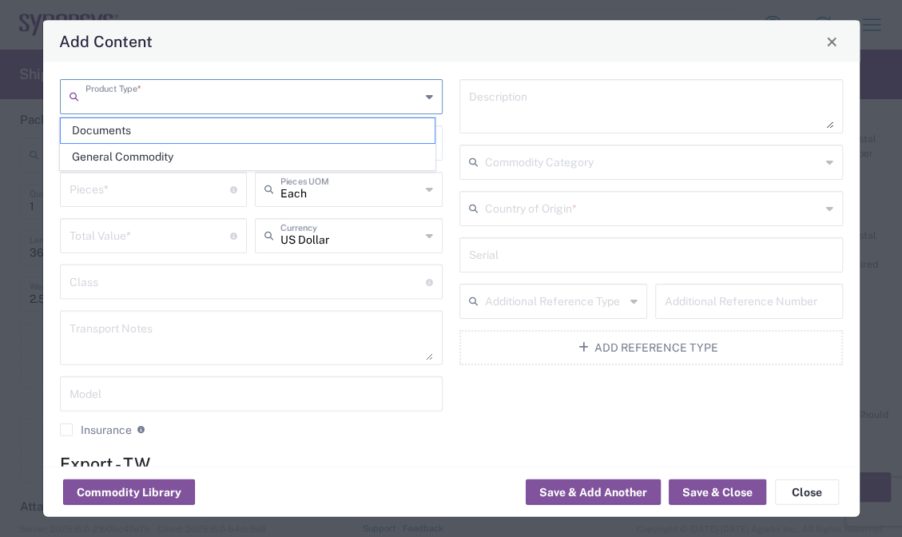
click at [135, 97] on input "text" at bounding box center [253, 96] width 336 height 28
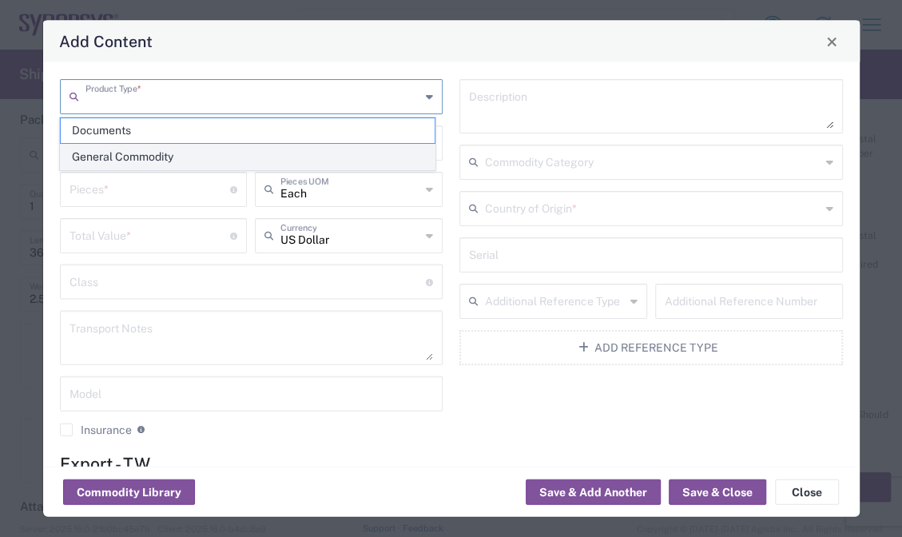
click at [179, 150] on span "General Commodity" at bounding box center [248, 157] width 374 height 25
type input "General Commodity"
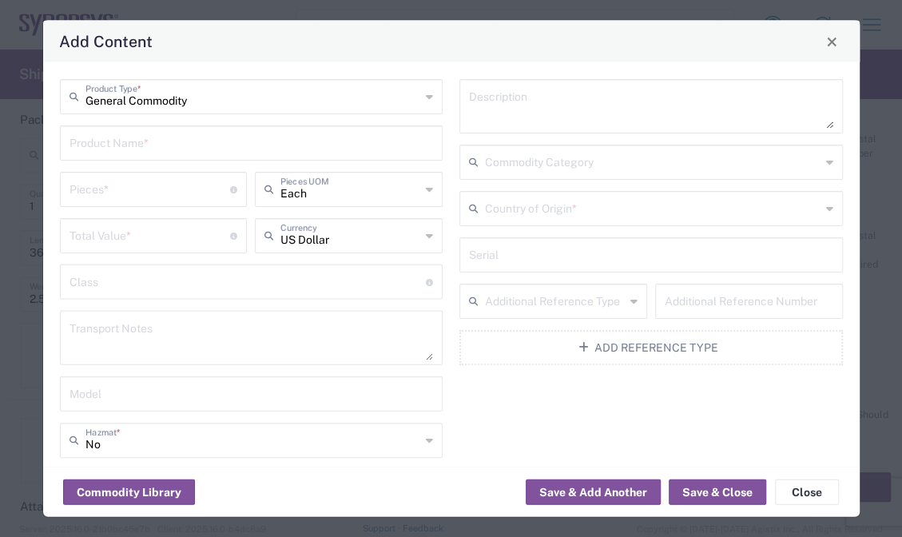
click at [483, 257] on input "text" at bounding box center [651, 254] width 364 height 28
click at [233, 132] on input "text" at bounding box center [252, 142] width 364 height 28
paste input "EMMC51 SDIO HT3 Board"
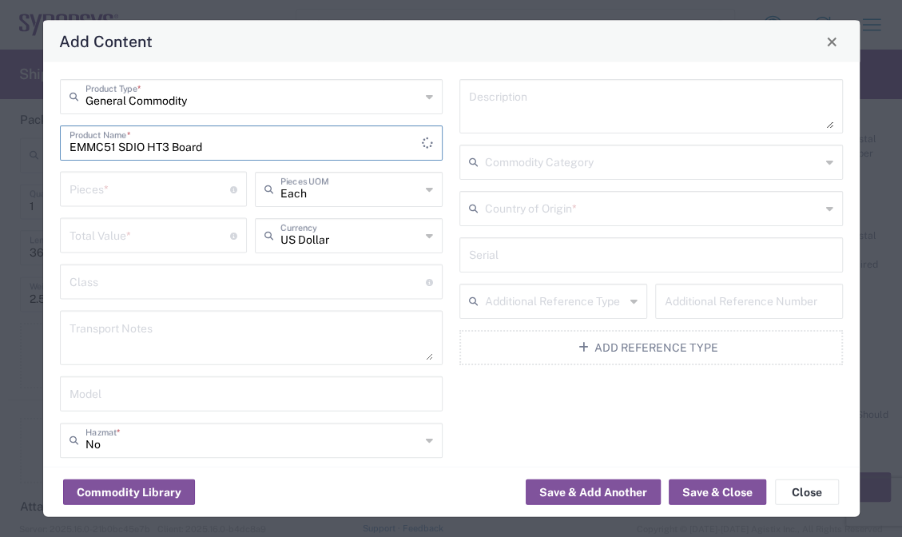
type input "EMMC51 SDIO HT3 Board"
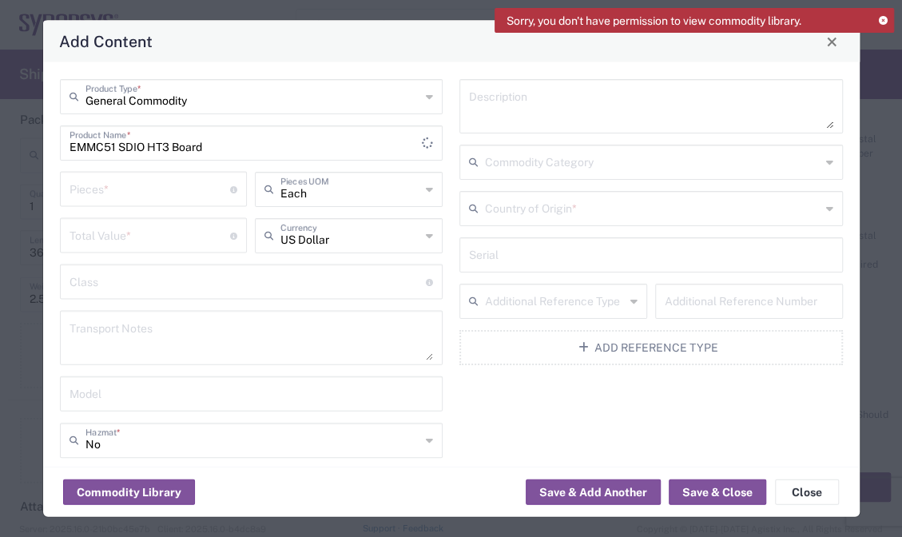
click at [149, 173] on div "Pieces * Number of pieces inside all the packages" at bounding box center [154, 189] width 188 height 35
click at [128, 192] on input "number" at bounding box center [150, 188] width 161 height 28
type input "15"
click at [129, 283] on input "text" at bounding box center [248, 281] width 357 height 28
click at [128, 221] on input "number" at bounding box center [150, 235] width 161 height 28
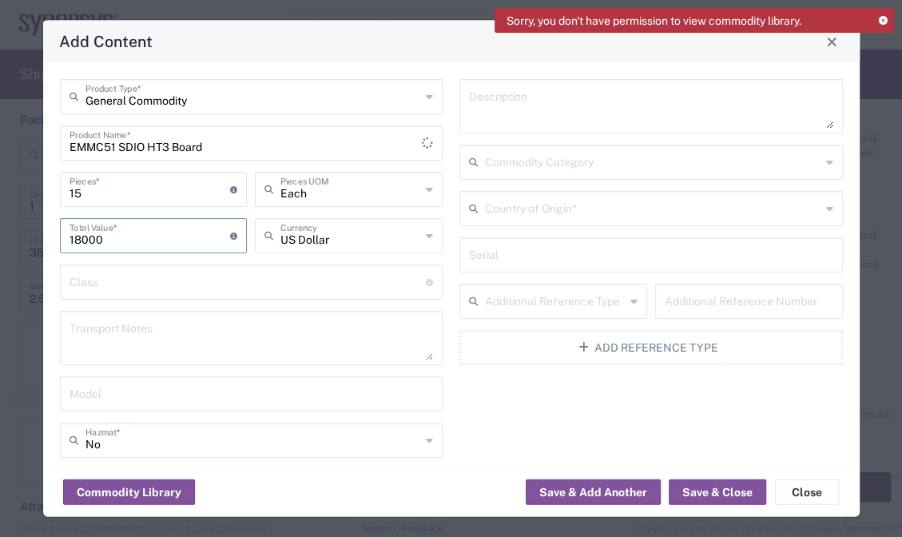
type input "18000"
click at [137, 274] on input "text" at bounding box center [248, 281] width 357 height 28
click at [154, 313] on div "Transport Notes" at bounding box center [252, 338] width 384 height 54
click at [159, 324] on textarea at bounding box center [252, 338] width 364 height 45
paste textarea "he shipment is transported by FedEx using air freight."
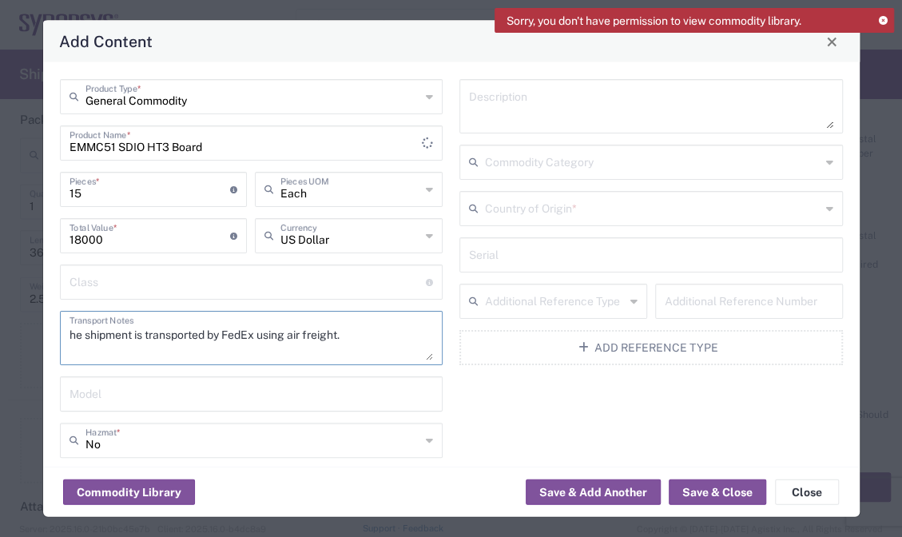
drag, startPoint x: 357, startPoint y: 337, endPoint x: 4, endPoint y: 324, distance: 353.4
click at [1, 332] on div "Add Content General Commodity Product Type * EMMC51 SDIO HT3 Board Product Name…" at bounding box center [451, 268] width 902 height 537
paste textarea "The shipment is transported by FedEx using air freight, and we arranged the pic…"
type textarea "The shipment is transported by FedEx using air freight, and we arranged the pic…"
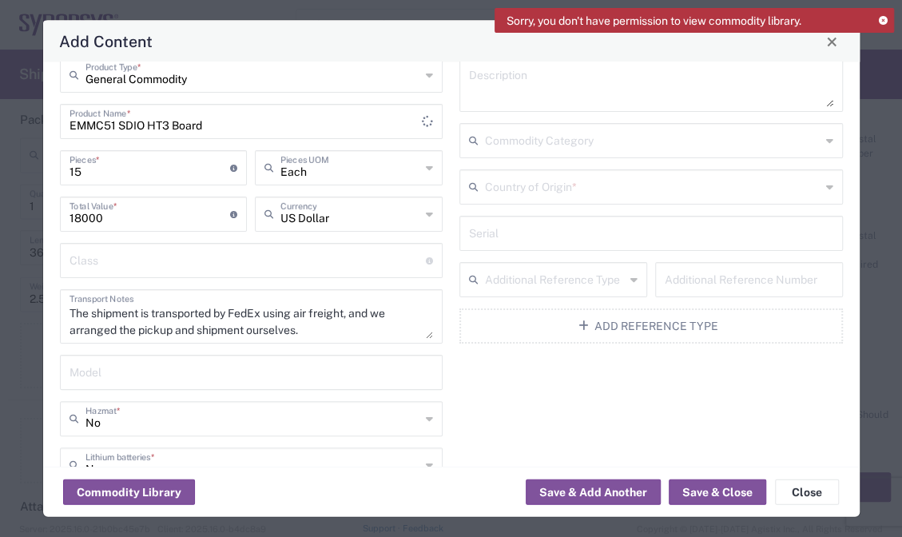
scroll to position [0, 0]
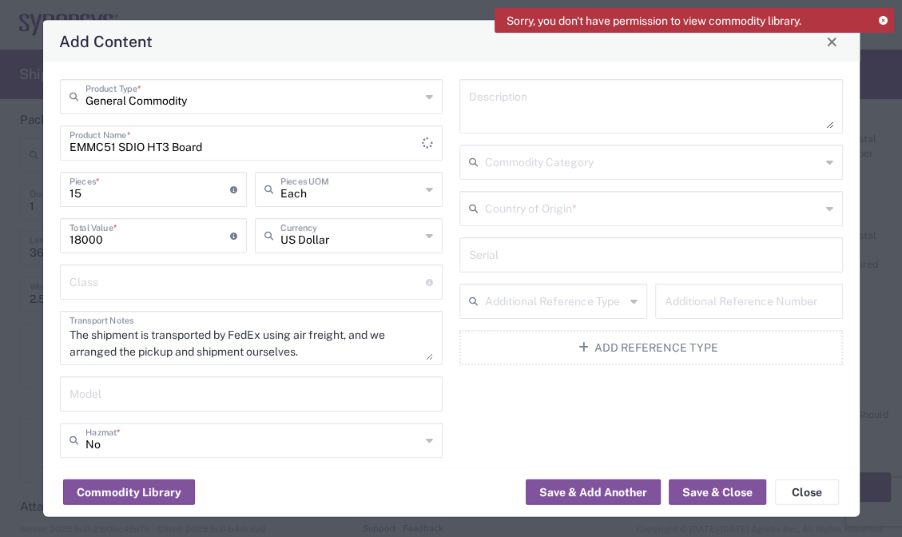
click at [642, 205] on input "text" at bounding box center [653, 207] width 336 height 28
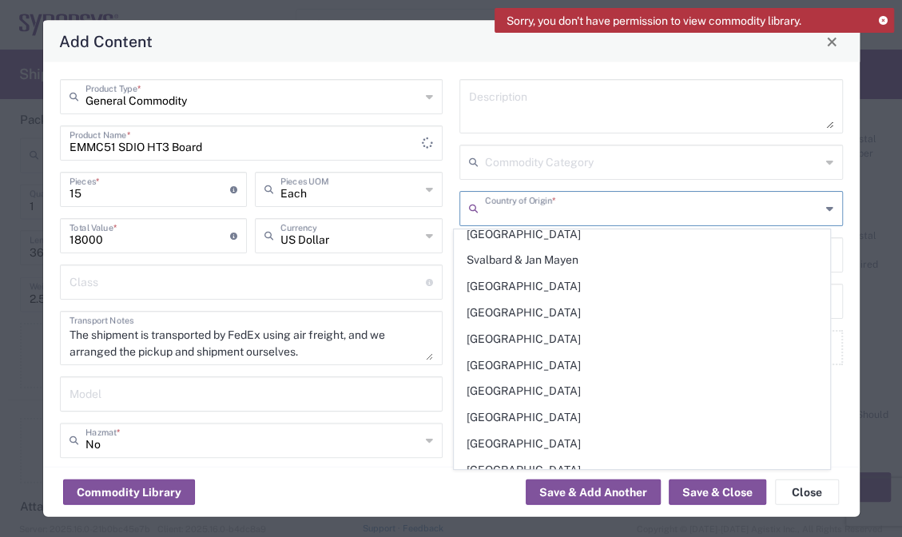
scroll to position [5600, 0]
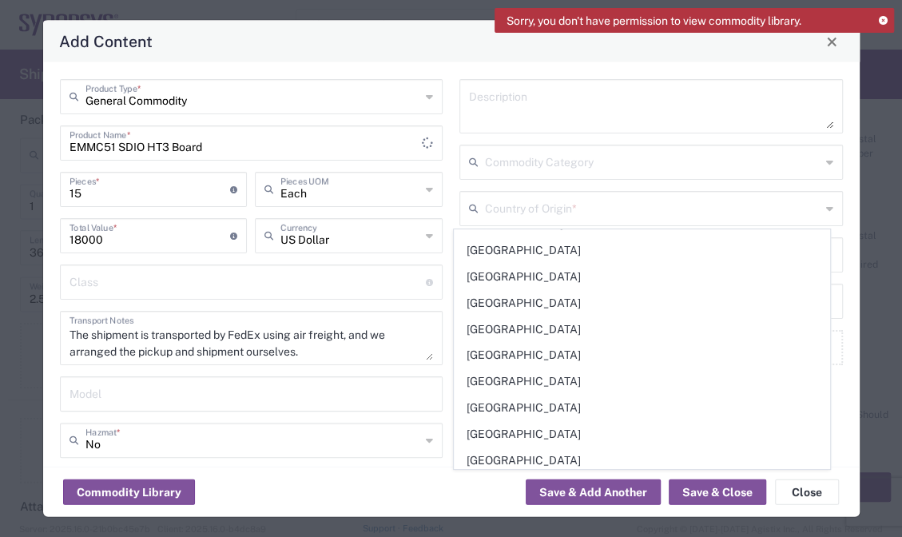
click at [580, 317] on span "[GEOGRAPHIC_DATA]" at bounding box center [642, 329] width 374 height 25
type input "[GEOGRAPHIC_DATA]"
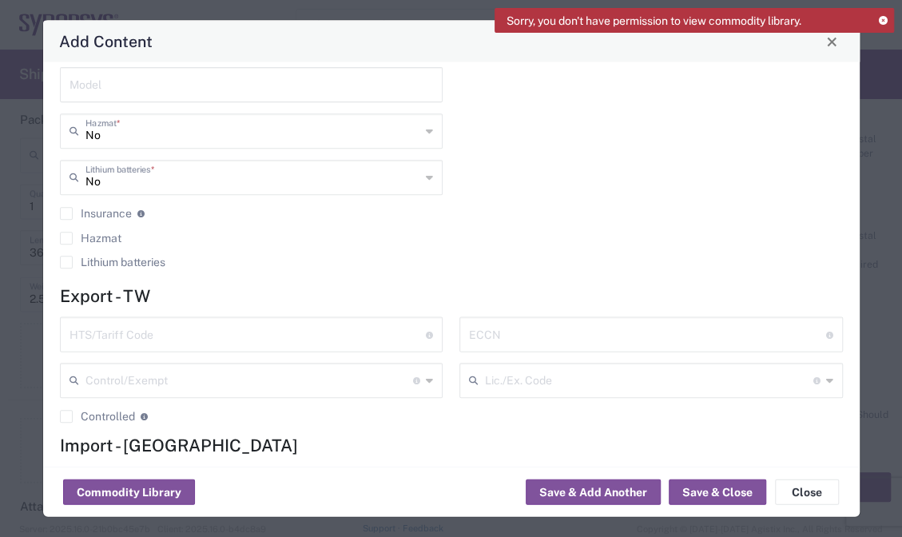
scroll to position [310, 0]
click at [217, 331] on input "text" at bounding box center [248, 332] width 357 height 28
paste input "8473.30.00.00-6"
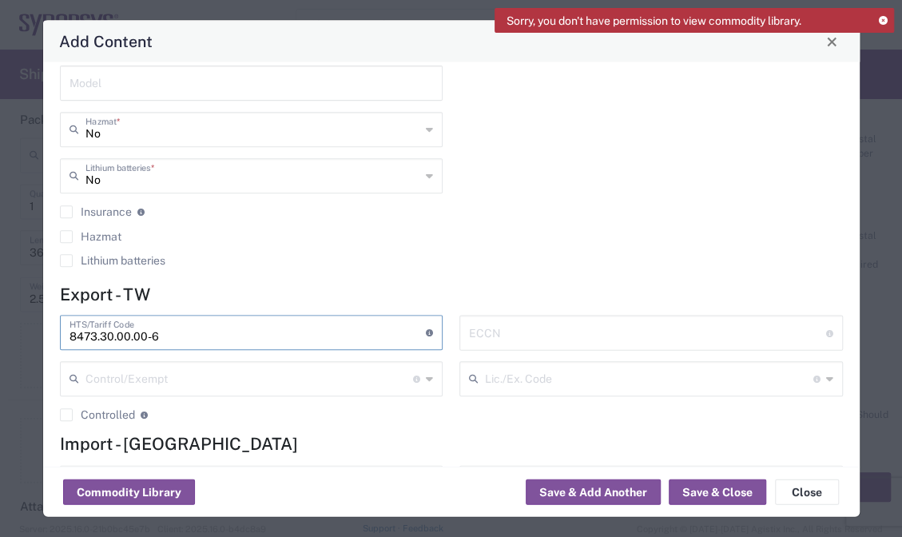
type input "8473.30.00.00-6"
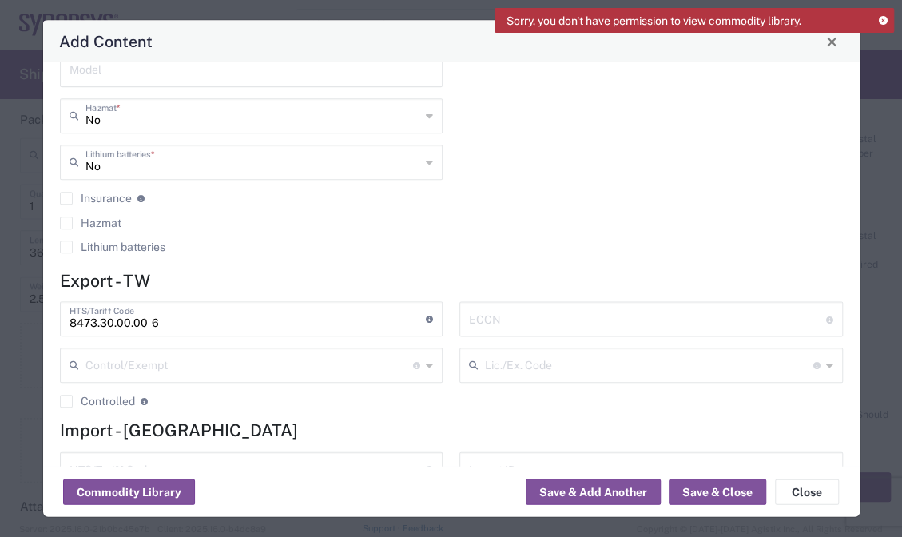
scroll to position [395, 0]
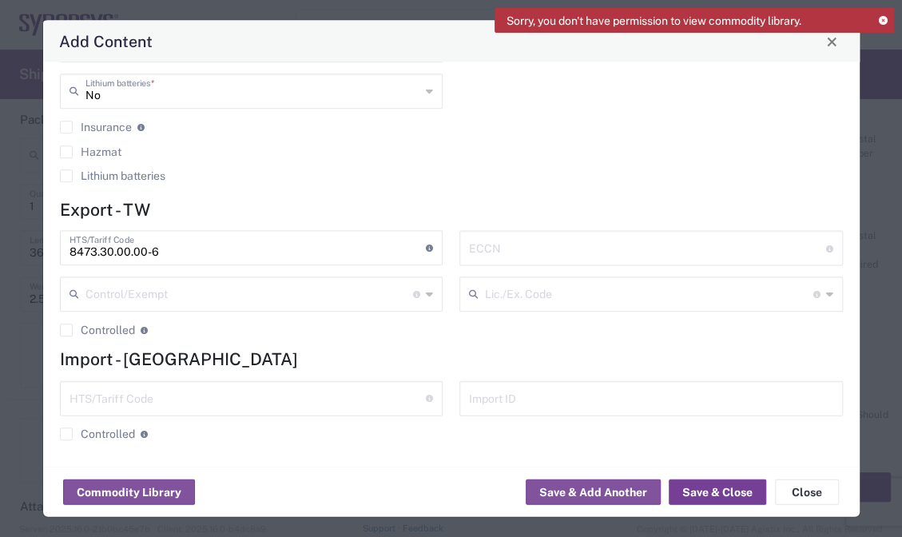
click at [741, 490] on button "Save & Close" at bounding box center [717, 492] width 97 height 26
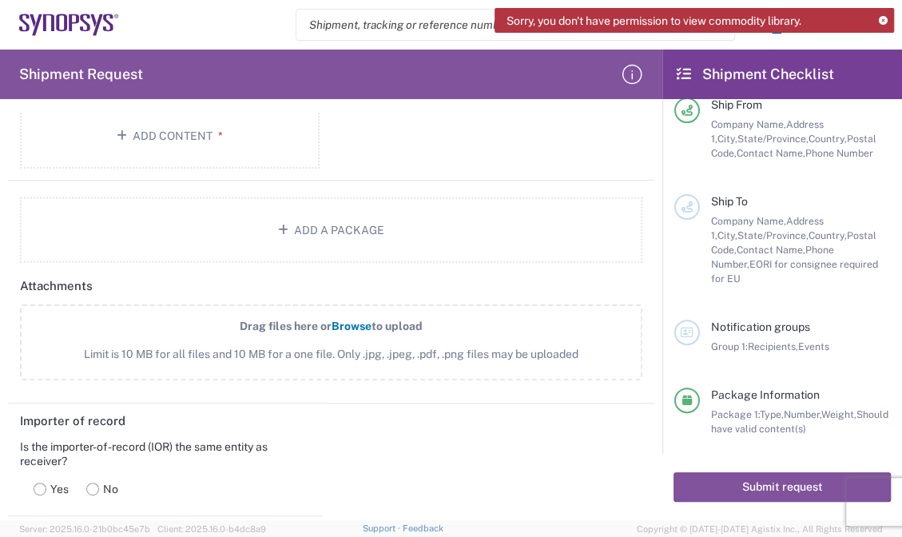
scroll to position [1632, 0]
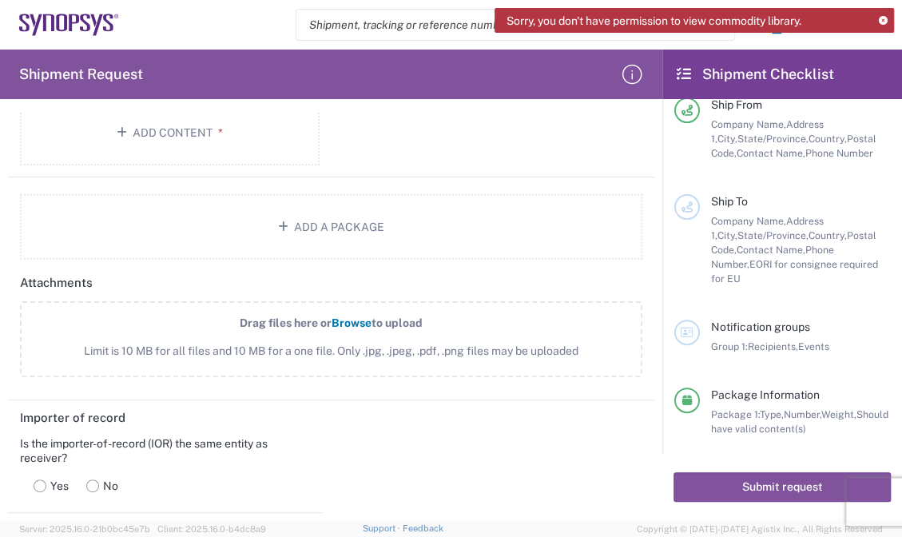
click at [471, 347] on span "Limit is 10 MB for all files and 10 MB for a one file. Only .jpg, .jpeg, .pdf, …" at bounding box center [331, 351] width 552 height 17
click at [0, 0] on input "Drag files here or Browse to upload Limit is 10 MB for all files and 10 MB for …" at bounding box center [0, 0] width 0 height 0
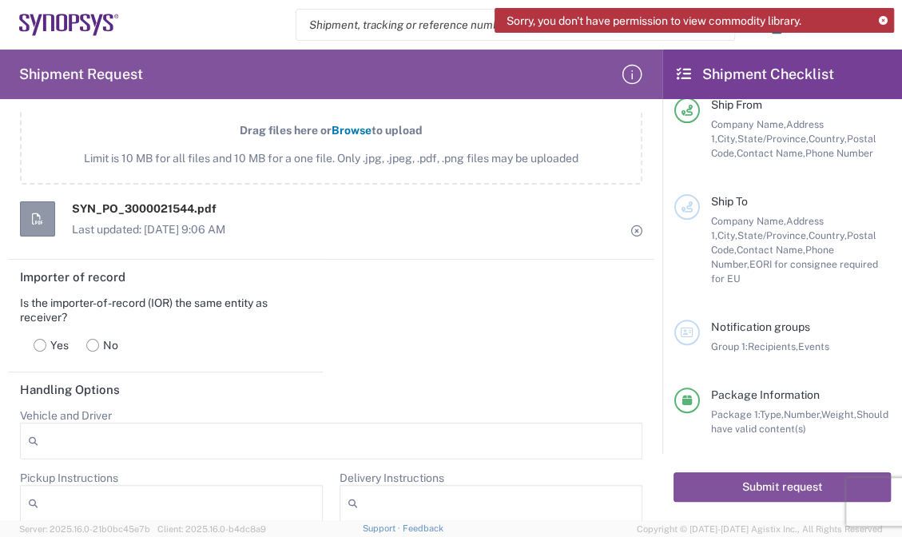
scroll to position [2010, 0]
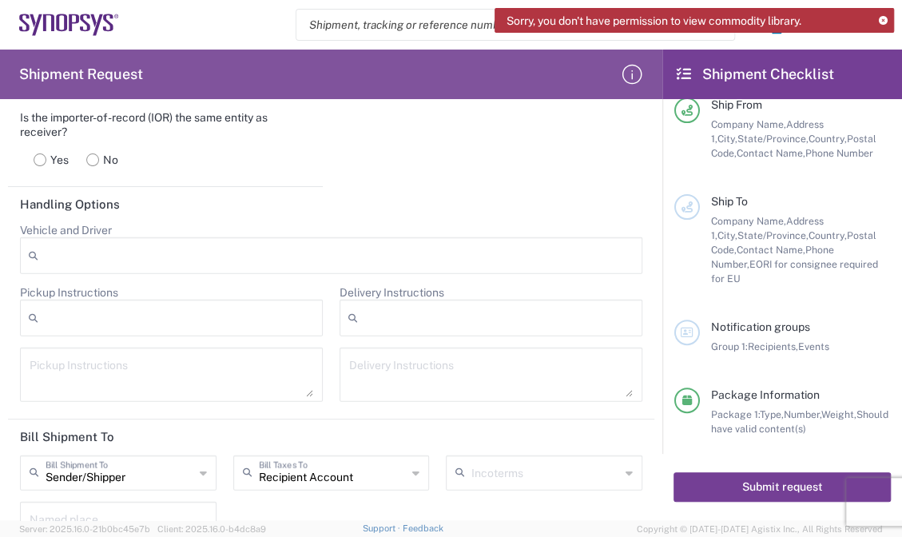
click at [762, 491] on button "Submit request" at bounding box center [782, 487] width 217 height 30
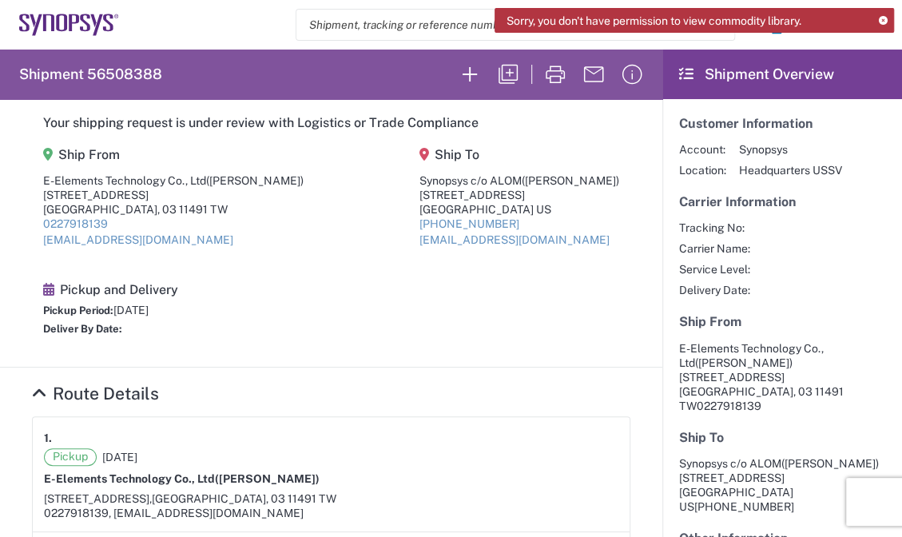
click at [880, 19] on icon at bounding box center [883, 21] width 9 height 9
